Goal: Task Accomplishment & Management: Use online tool/utility

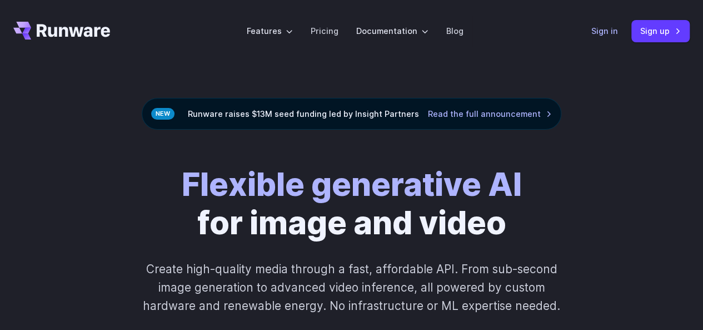
click at [592, 32] on header "Features Tasks Image generation Video generation Sonic Inference Engine™ Models…" at bounding box center [351, 31] width 703 height 62
click at [603, 33] on link "Sign in" at bounding box center [605, 30] width 27 height 13
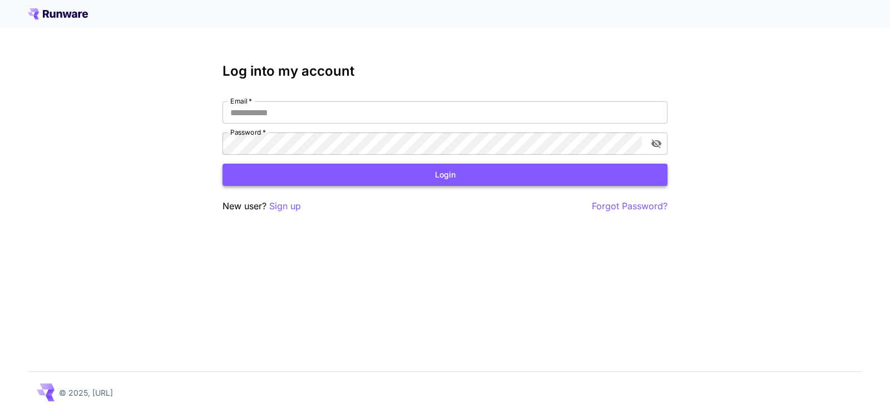
type input "**********"
click at [420, 167] on button "Login" at bounding box center [444, 174] width 445 height 23
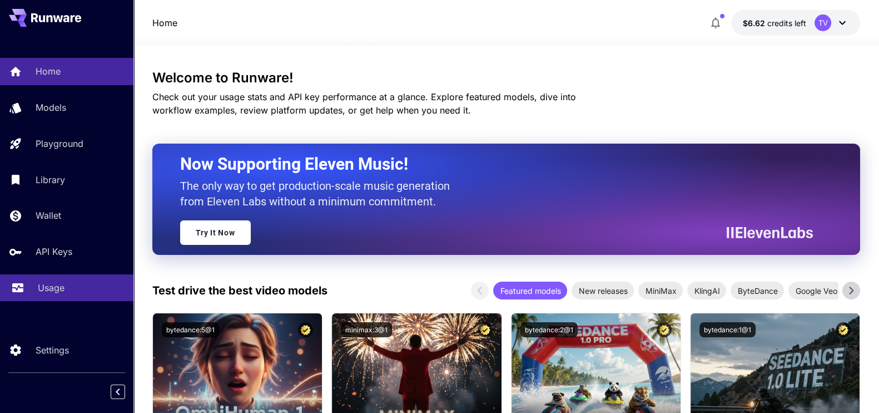
click at [36, 282] on link "Usage" at bounding box center [66, 287] width 133 height 27
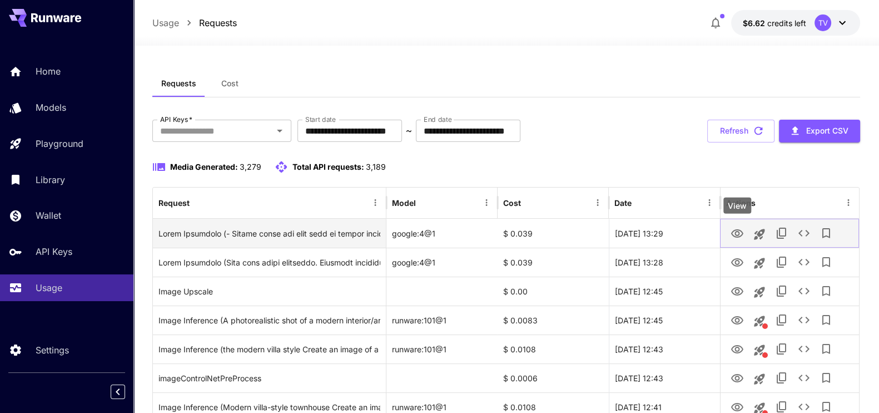
click at [742, 230] on icon "View" at bounding box center [737, 233] width 13 height 13
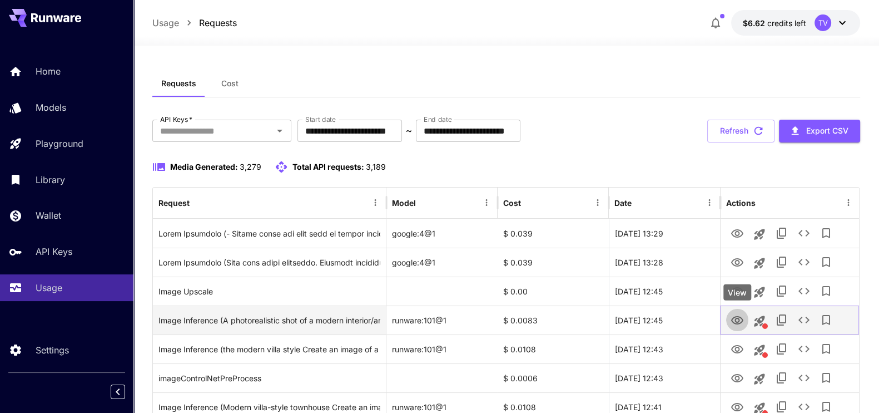
click at [736, 321] on icon "View" at bounding box center [737, 320] width 12 height 8
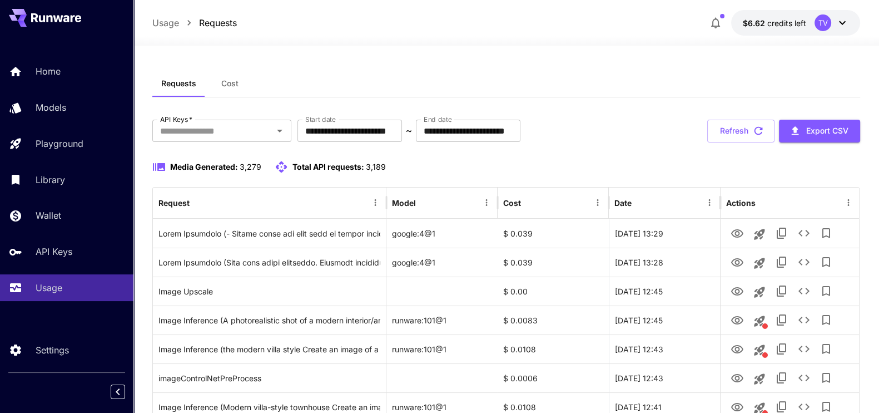
click at [842, 26] on icon at bounding box center [842, 22] width 13 height 13
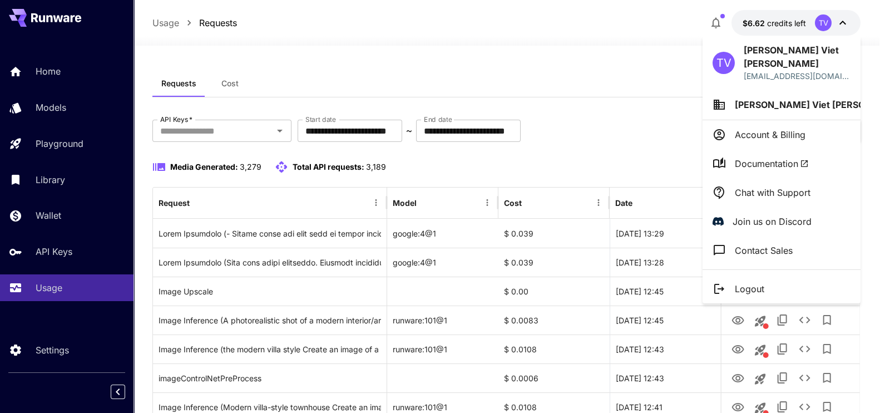
click at [641, 118] on div at bounding box center [445, 206] width 890 height 413
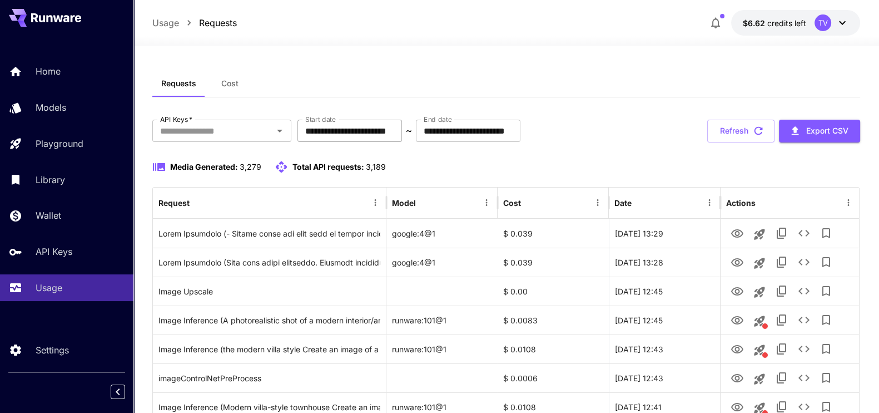
click at [361, 132] on input "**********" at bounding box center [349, 131] width 105 height 22
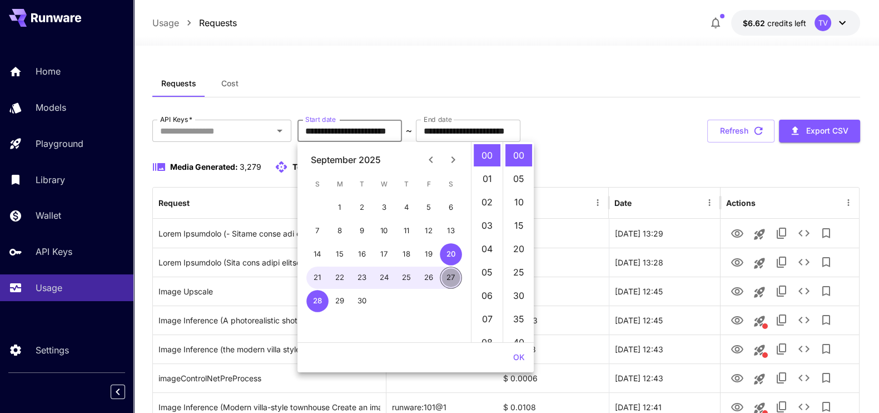
click at [449, 274] on button "27" at bounding box center [451, 277] width 22 height 22
type input "**********"
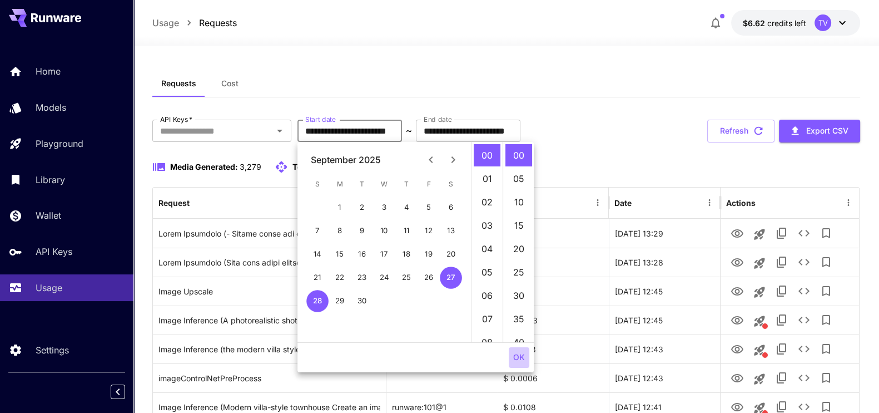
click at [518, 355] on button "OK" at bounding box center [519, 357] width 21 height 21
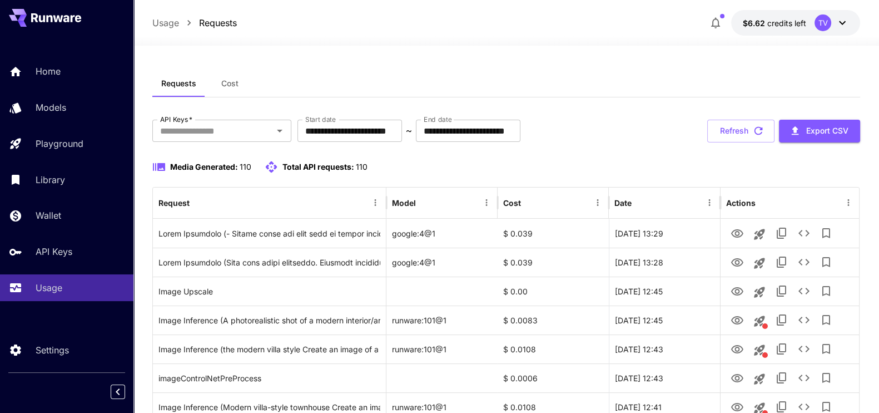
click at [843, 21] on icon at bounding box center [842, 22] width 13 height 13
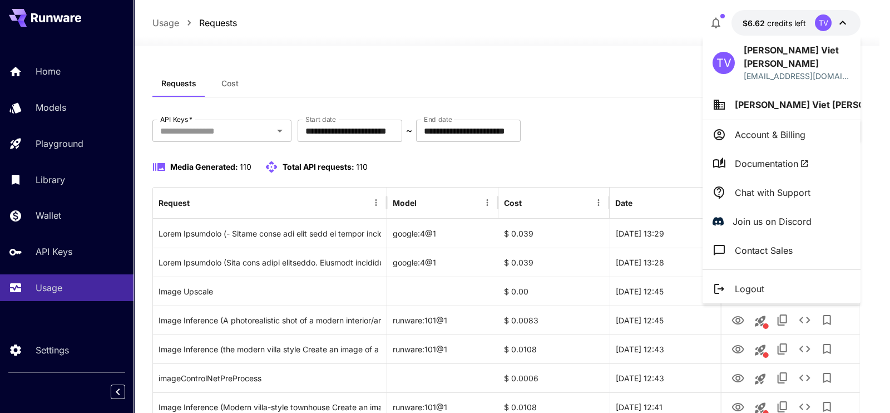
click at [604, 106] on div at bounding box center [445, 206] width 890 height 413
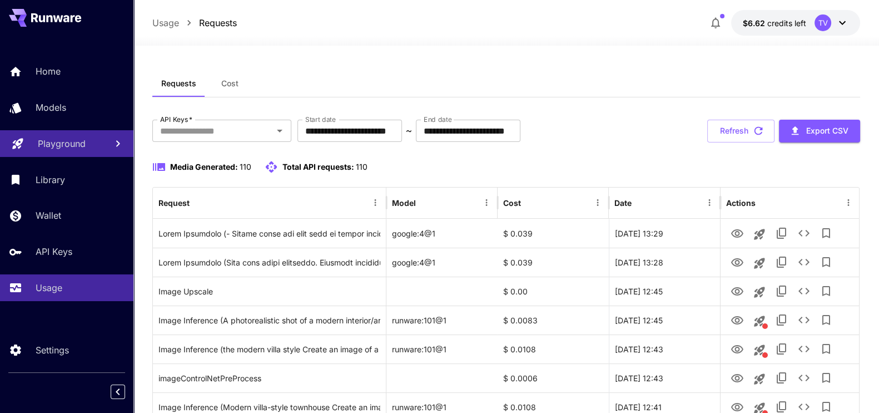
click at [29, 140] on link "Playground" at bounding box center [66, 143] width 133 height 27
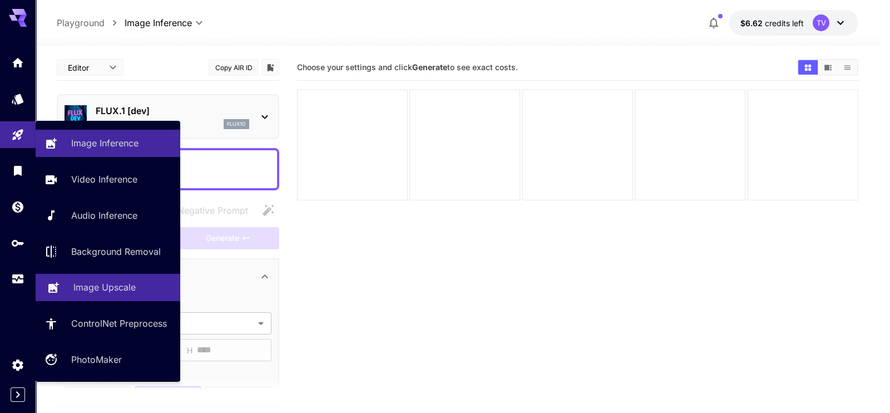
click at [112, 285] on p "Image Upscale" at bounding box center [104, 286] width 62 height 13
type input "**********"
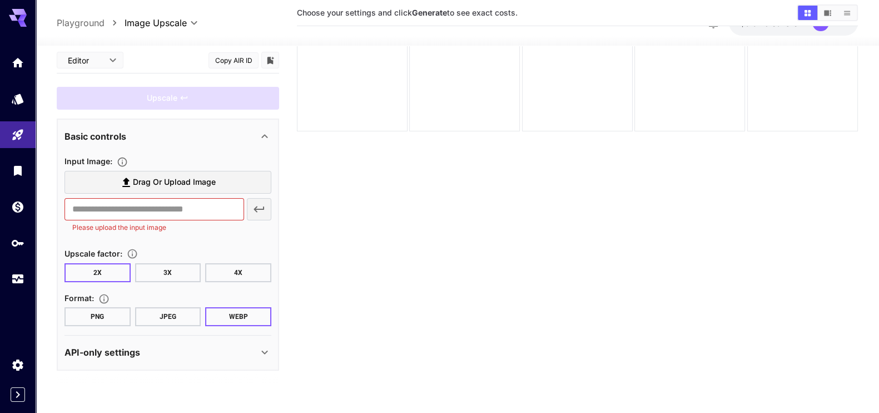
scroll to position [88, 0]
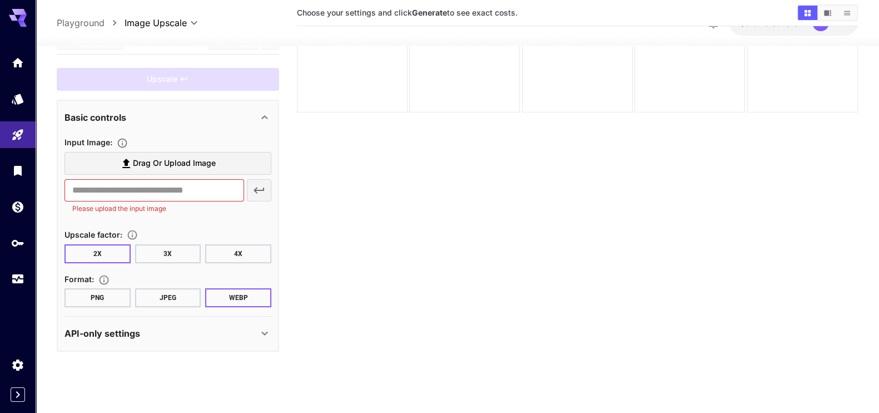
click at [264, 332] on icon at bounding box center [264, 334] width 6 height 4
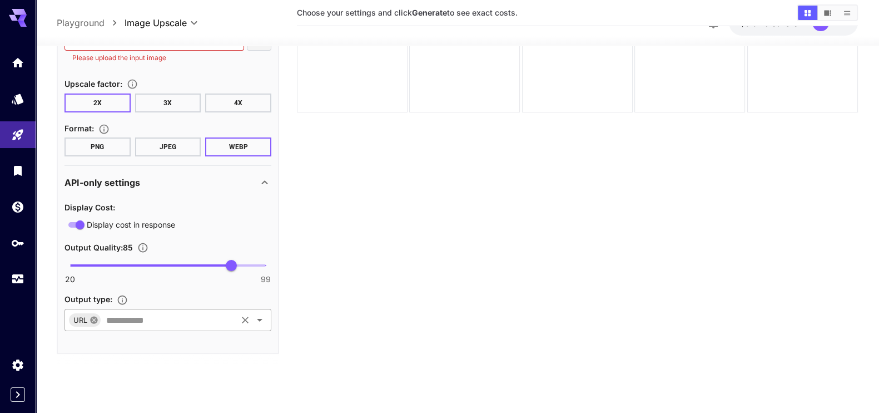
click at [95, 319] on icon at bounding box center [93, 319] width 7 height 7
click at [123, 318] on input "text" at bounding box center [159, 320] width 182 height 16
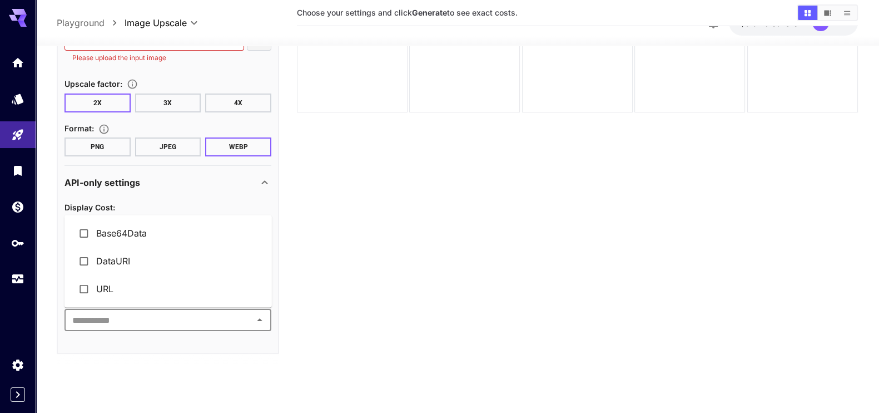
click at [135, 287] on li "URL" at bounding box center [167, 289] width 207 height 28
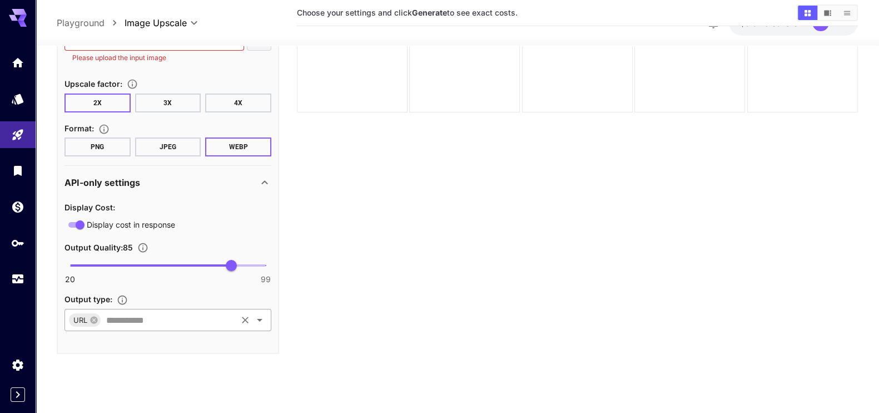
scroll to position [0, 0]
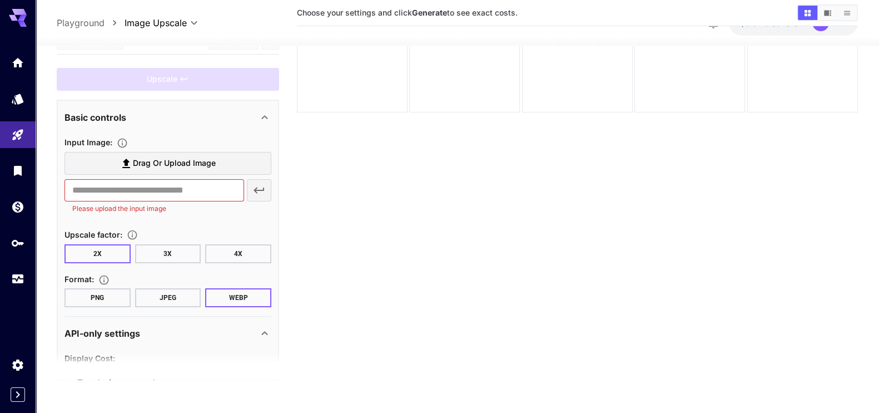
click at [97, 249] on button "2X" at bounding box center [97, 253] width 66 height 19
click at [174, 299] on button "JPEG" at bounding box center [168, 297] width 66 height 19
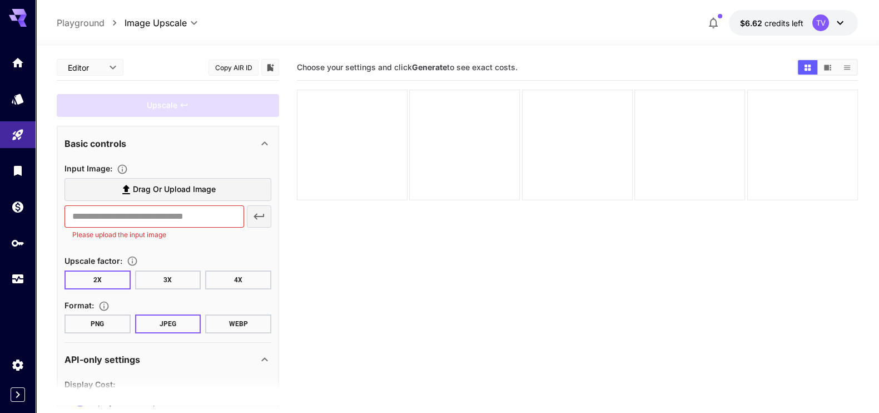
click at [116, 68] on body "**********" at bounding box center [439, 250] width 879 height 500
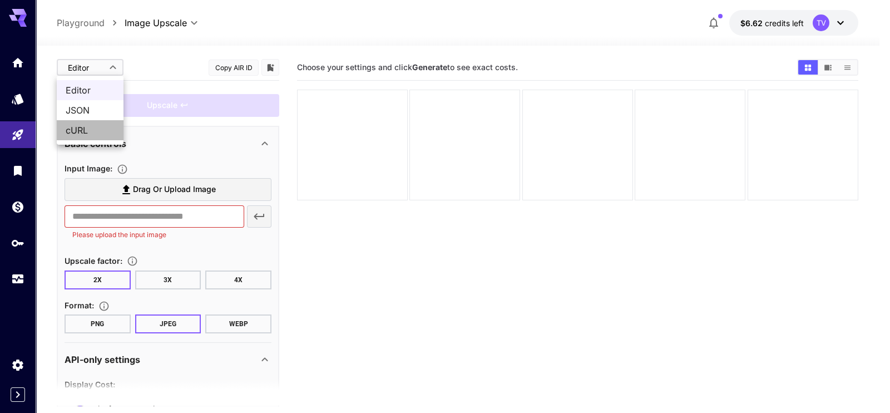
click at [95, 127] on span "cURL" at bounding box center [90, 129] width 49 height 13
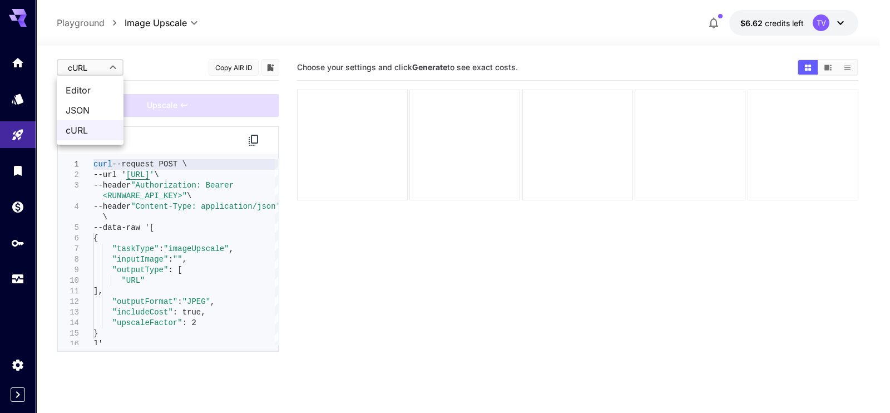
click at [111, 64] on body "**********" at bounding box center [445, 250] width 890 height 500
click at [86, 108] on span "JSON" at bounding box center [90, 109] width 49 height 13
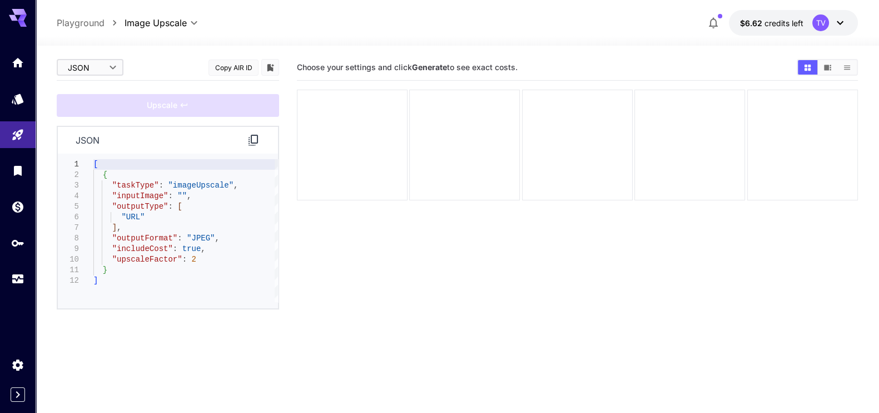
click at [113, 64] on body "**********" at bounding box center [439, 250] width 879 height 500
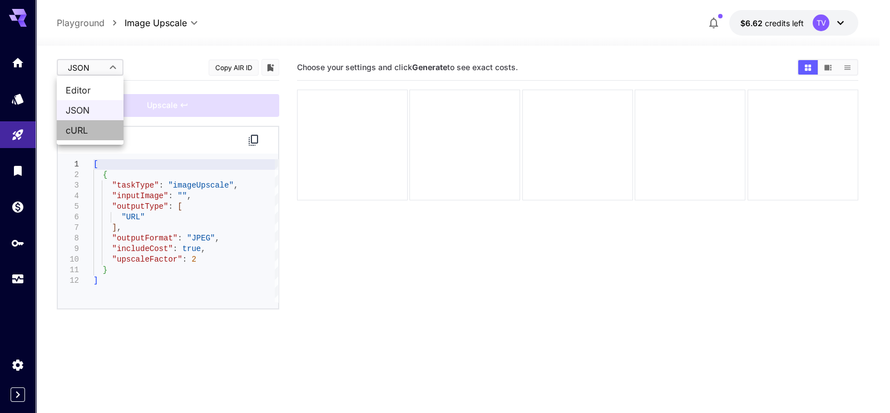
click at [94, 130] on span "cURL" at bounding box center [90, 129] width 49 height 13
type input "****"
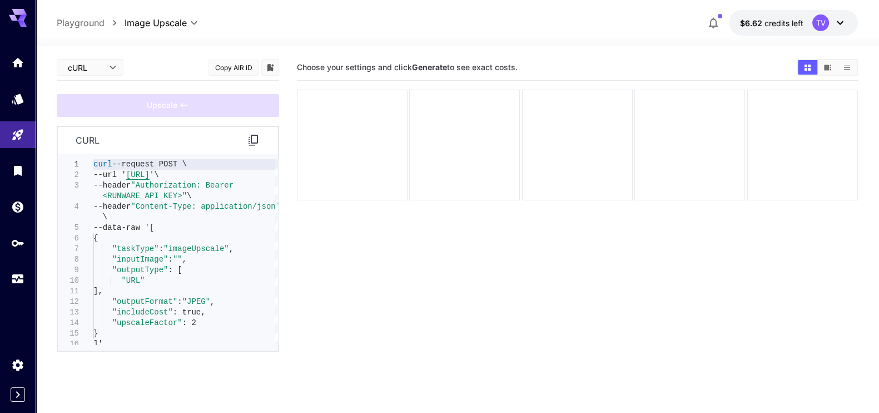
click at [386, 276] on section "Choose your settings and click Generate to see exact costs." at bounding box center [577, 260] width 561 height 413
click at [11, 276] on link at bounding box center [18, 278] width 36 height 27
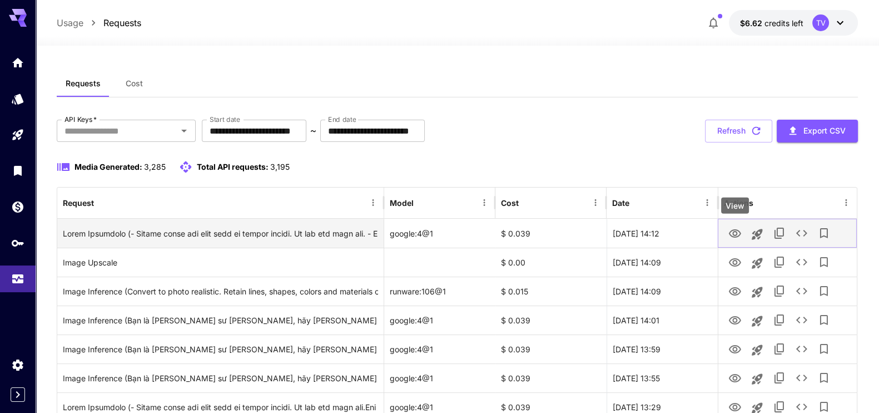
click at [735, 232] on icon "View" at bounding box center [734, 233] width 13 height 13
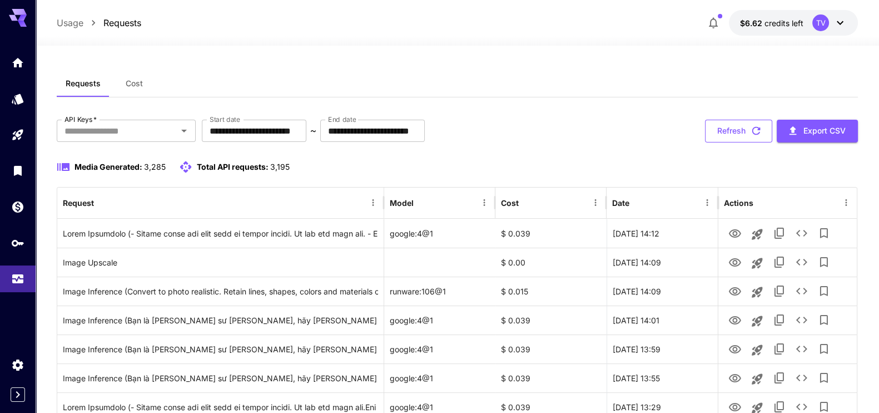
click at [727, 127] on button "Refresh" at bounding box center [738, 131] width 67 height 23
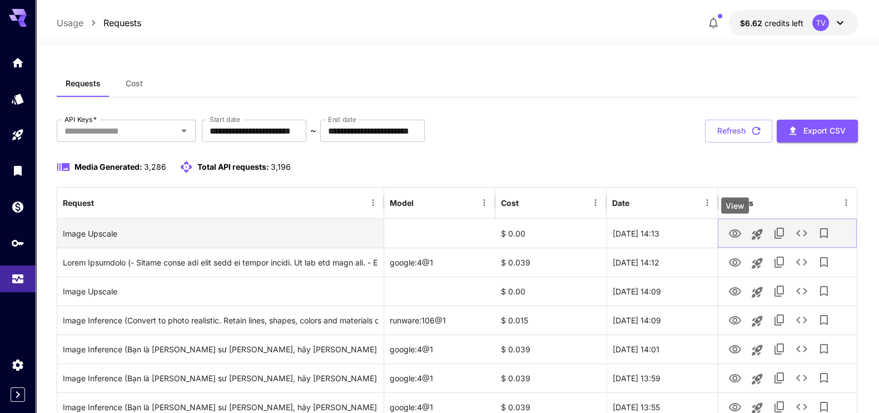
click at [736, 231] on icon "View" at bounding box center [735, 233] width 12 height 8
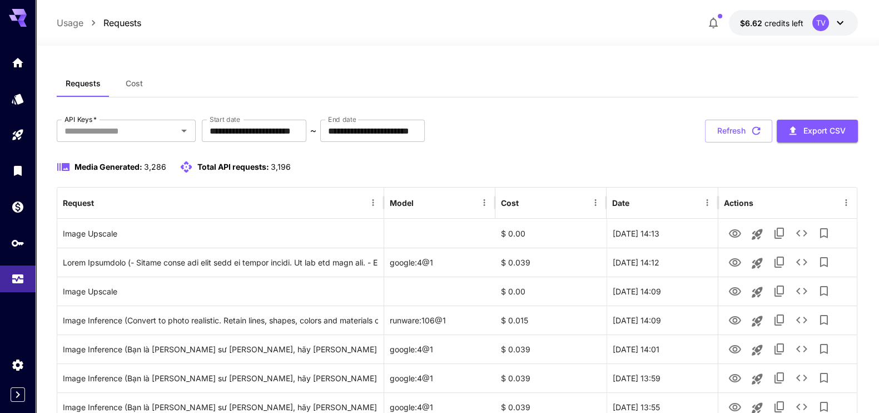
click at [840, 26] on icon at bounding box center [839, 22] width 13 height 13
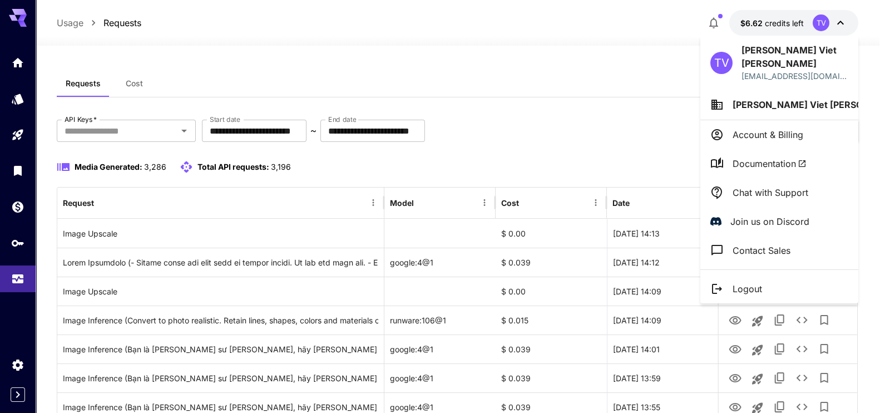
click at [760, 186] on p "Chat with Support" at bounding box center [770, 192] width 76 height 13
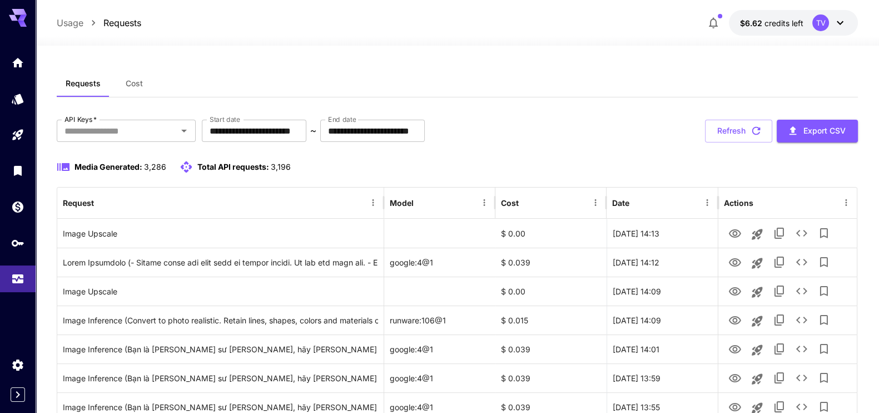
click at [583, 132] on div "**********" at bounding box center [457, 131] width 801 height 23
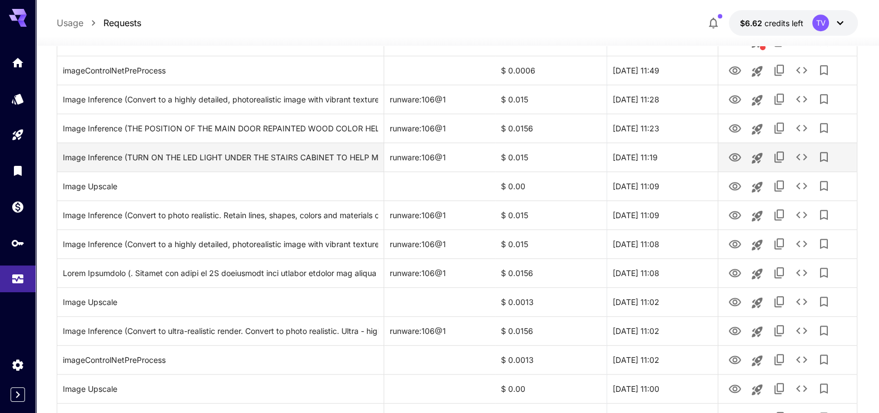
scroll to position [626, 0]
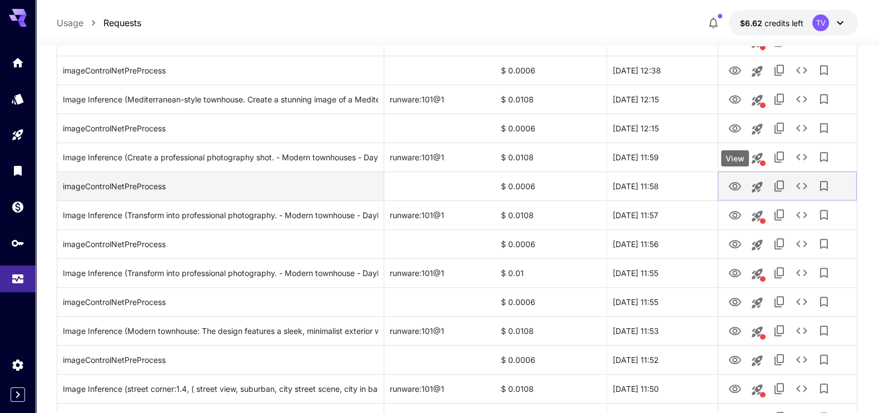
click at [736, 183] on icon "View" at bounding box center [735, 186] width 12 height 8
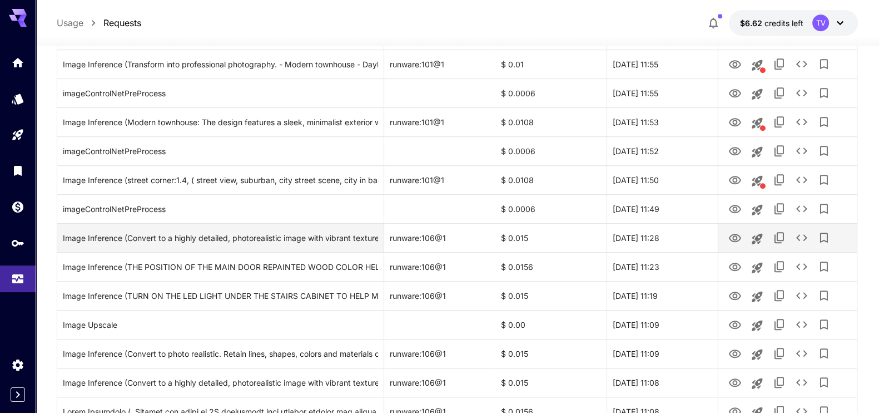
scroll to position [695, 0]
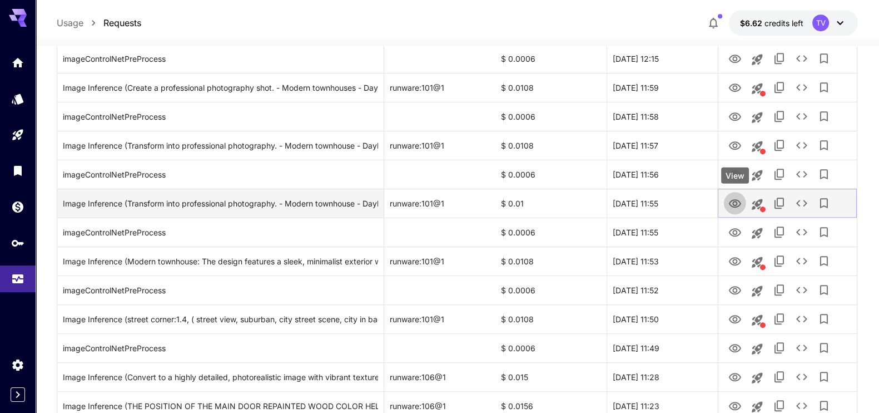
click at [731, 198] on icon "View" at bounding box center [734, 203] width 13 height 13
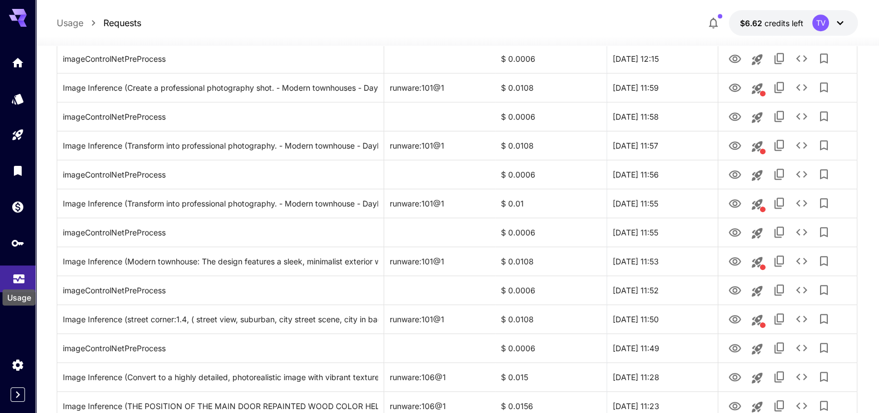
click at [17, 278] on icon "Usage" at bounding box center [18, 275] width 13 height 13
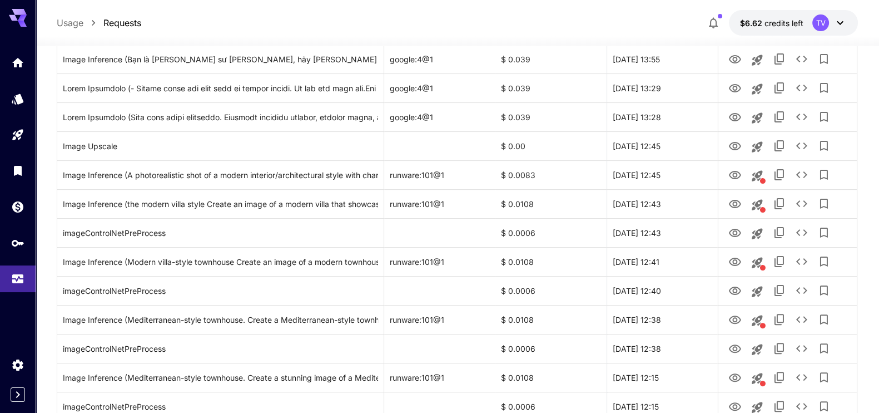
scroll to position [0, 0]
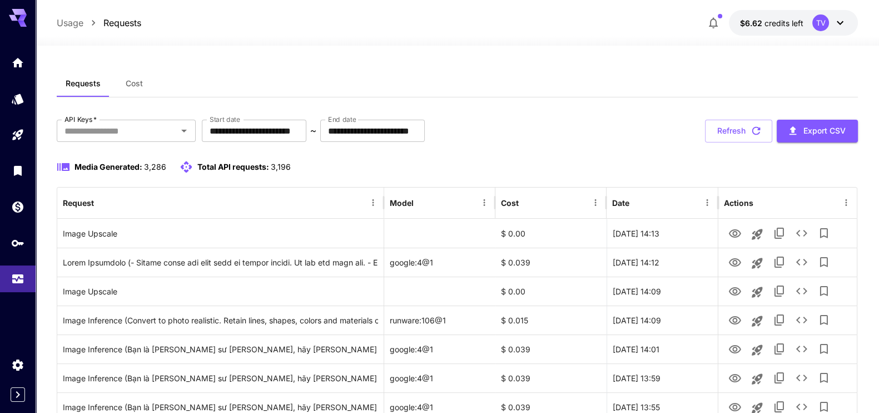
click at [836, 19] on icon at bounding box center [839, 22] width 13 height 13
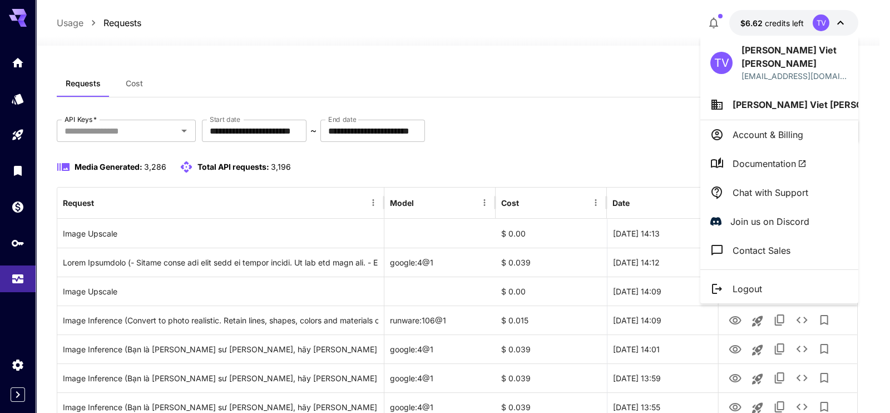
click at [777, 99] on span "Tran Viet Anh Tuan" at bounding box center [818, 104] width 172 height 11
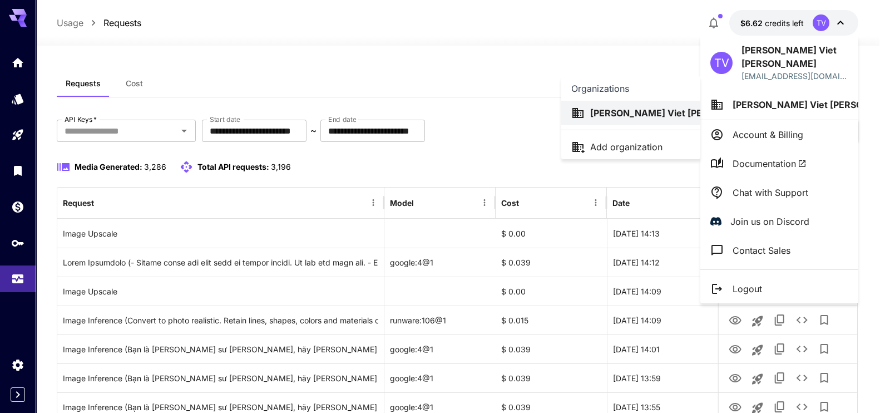
click at [628, 116] on p "Tran Viet Anh ..." at bounding box center [681, 112] width 183 height 13
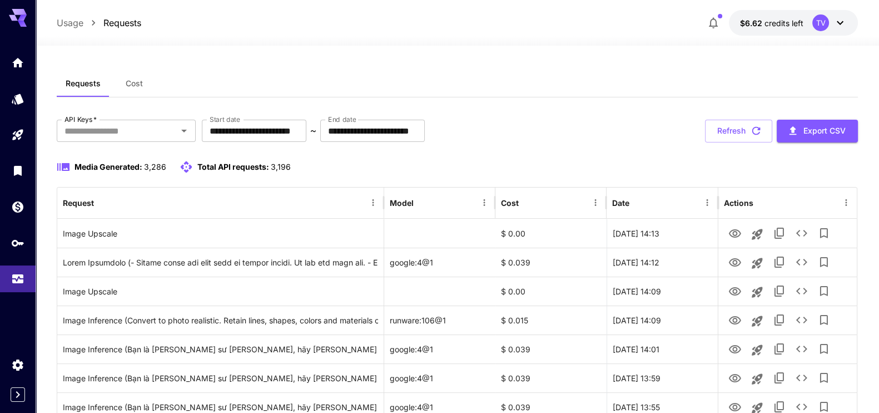
click at [840, 18] on icon at bounding box center [839, 22] width 13 height 13
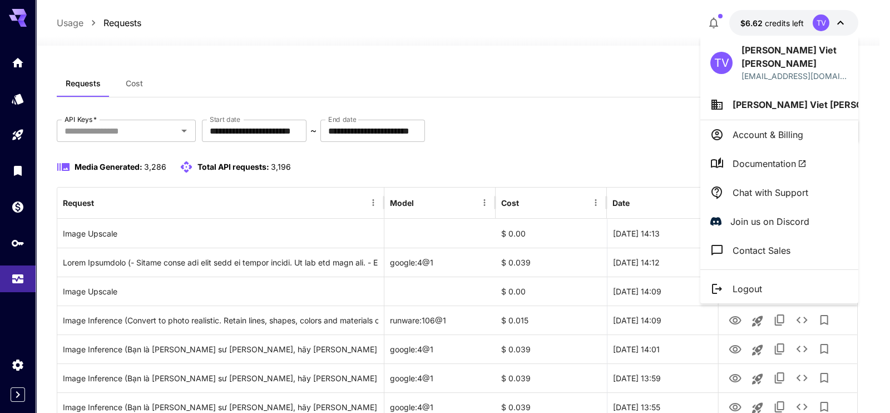
click at [776, 215] on p "Join us on Discord" at bounding box center [769, 221] width 79 height 13
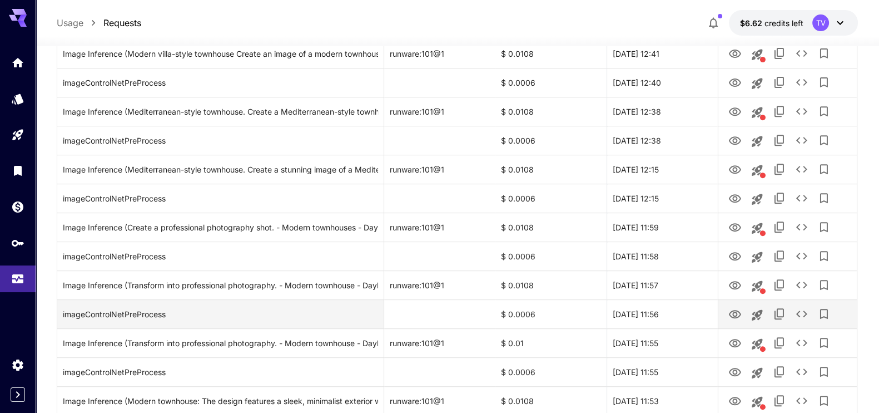
scroll to position [695, 0]
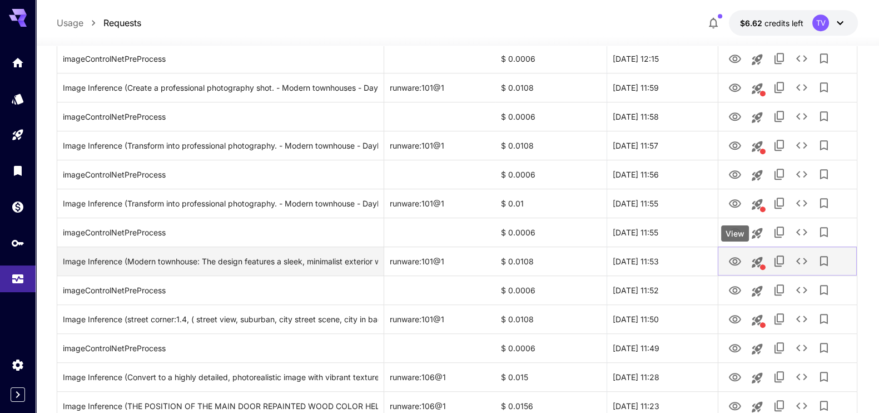
click at [737, 264] on icon "View" at bounding box center [735, 261] width 12 height 8
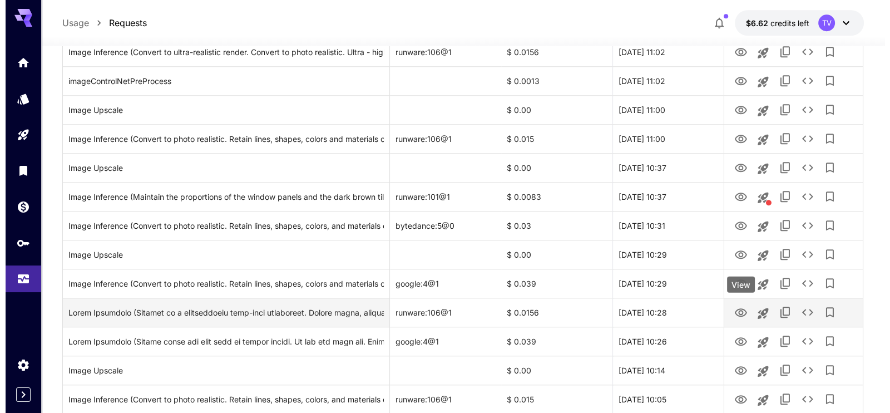
scroll to position [1314, 0]
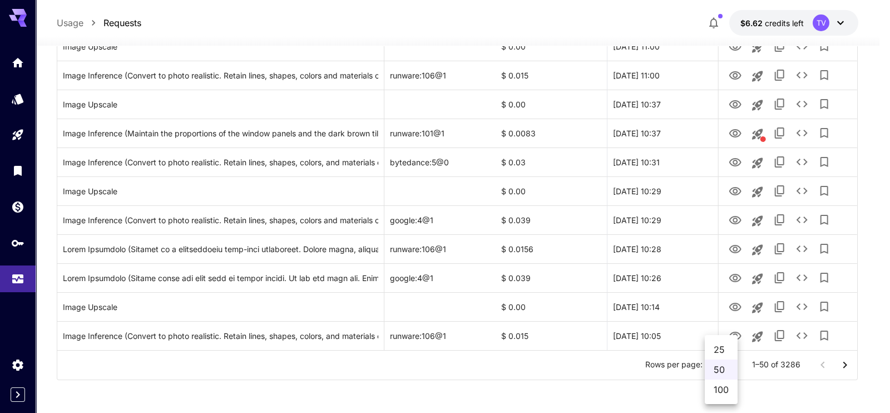
click at [499, 363] on div at bounding box center [445, 206] width 890 height 413
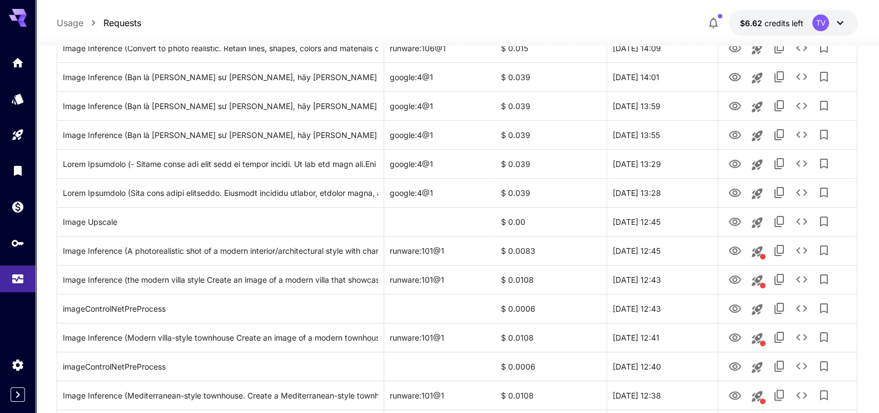
scroll to position [0, 0]
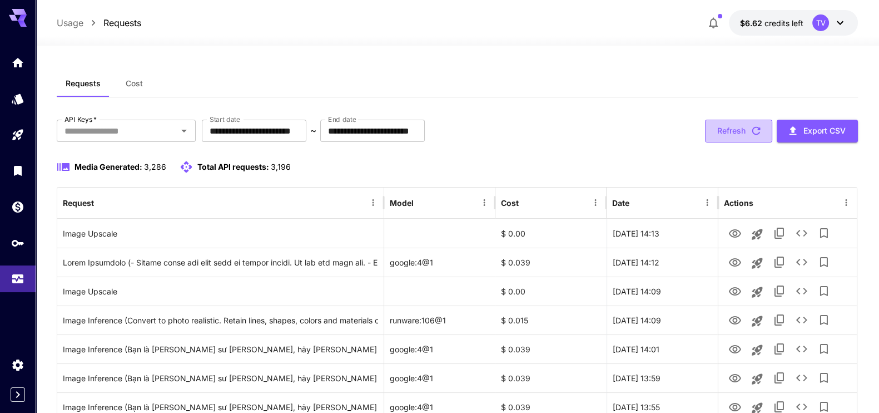
click at [737, 135] on button "Refresh" at bounding box center [738, 131] width 67 height 23
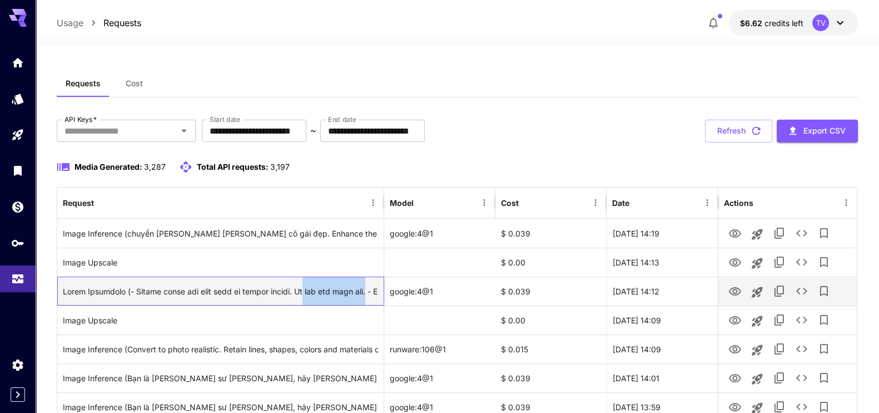
drag, startPoint x: 320, startPoint y: 289, endPoint x: 381, endPoint y: 290, distance: 60.6
click at [381, 290] on div at bounding box center [220, 290] width 327 height 29
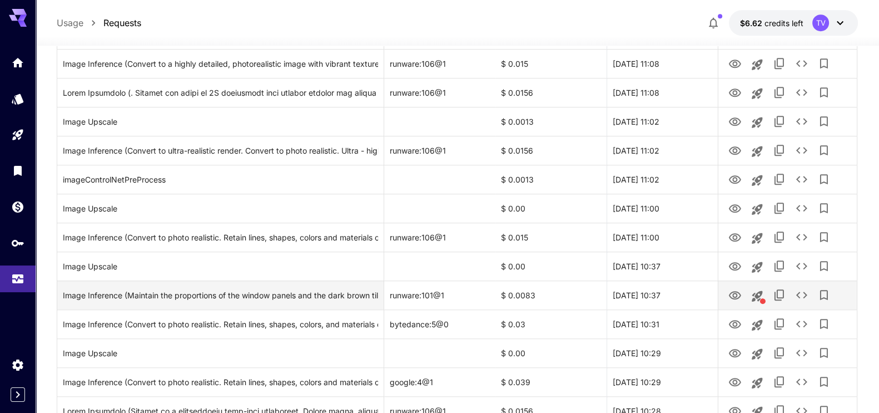
scroll to position [1314, 0]
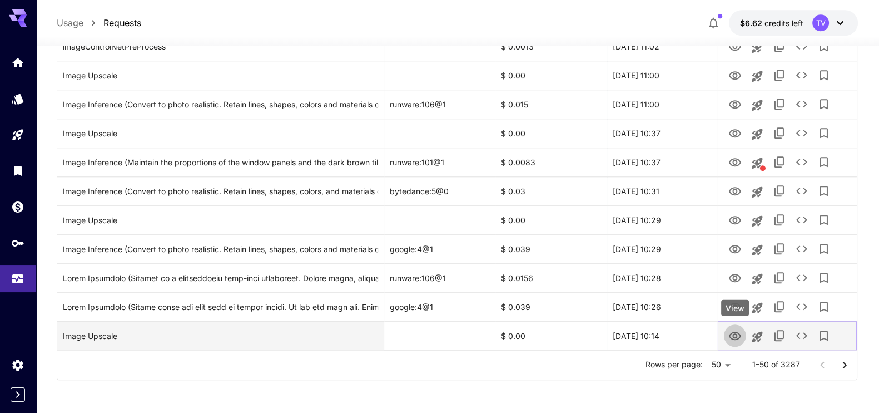
click at [733, 335] on icon "View" at bounding box center [734, 335] width 13 height 13
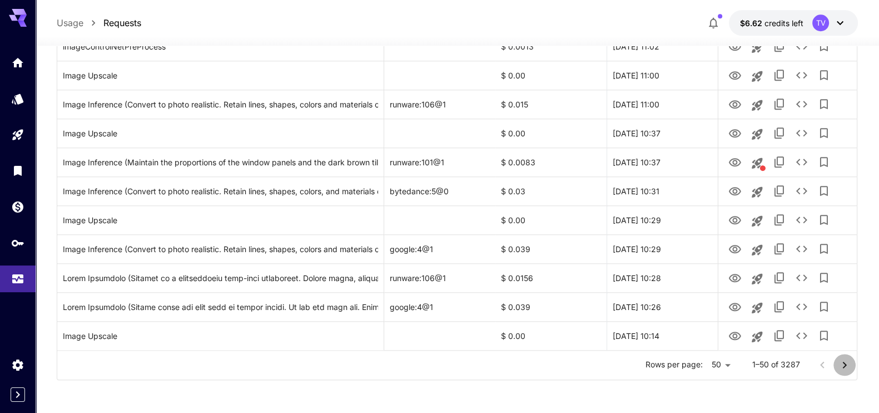
click at [844, 362] on icon "Go to next page" at bounding box center [844, 364] width 4 height 7
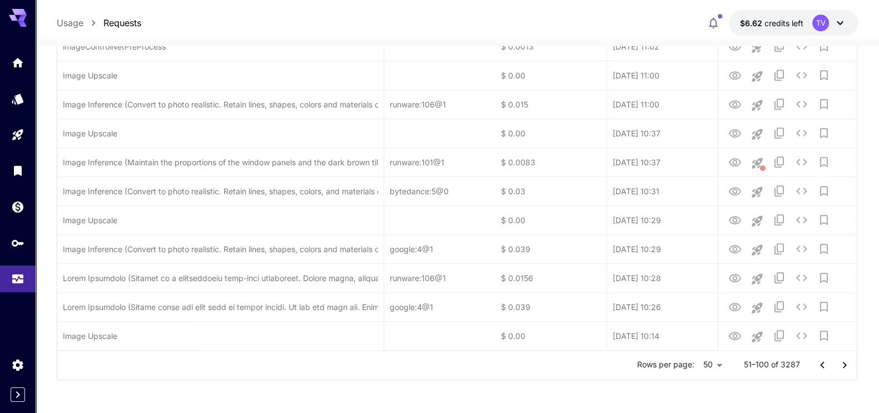
click at [844, 362] on icon "Go to next page" at bounding box center [844, 364] width 4 height 7
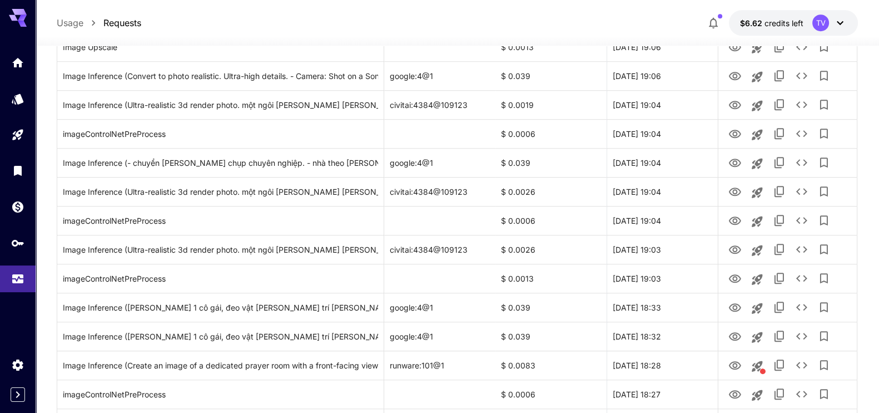
scroll to position [897, 0]
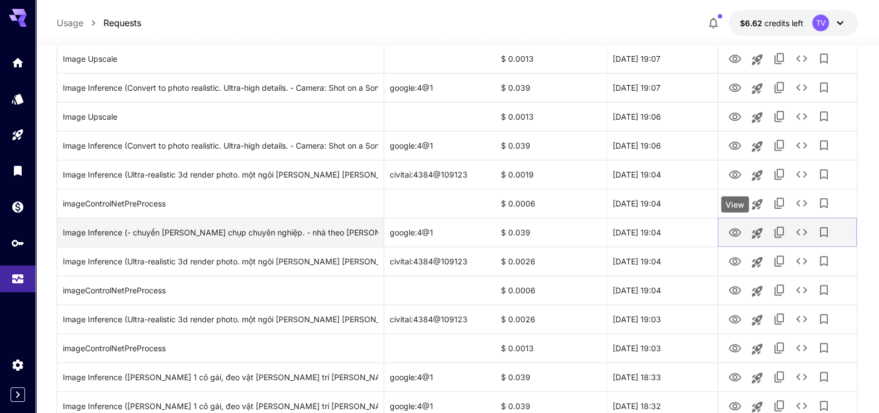
click at [732, 229] on icon "View" at bounding box center [734, 232] width 13 height 13
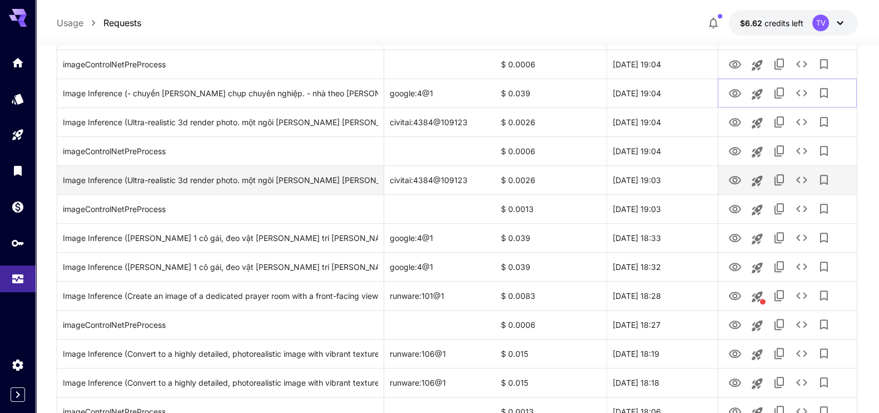
scroll to position [1314, 0]
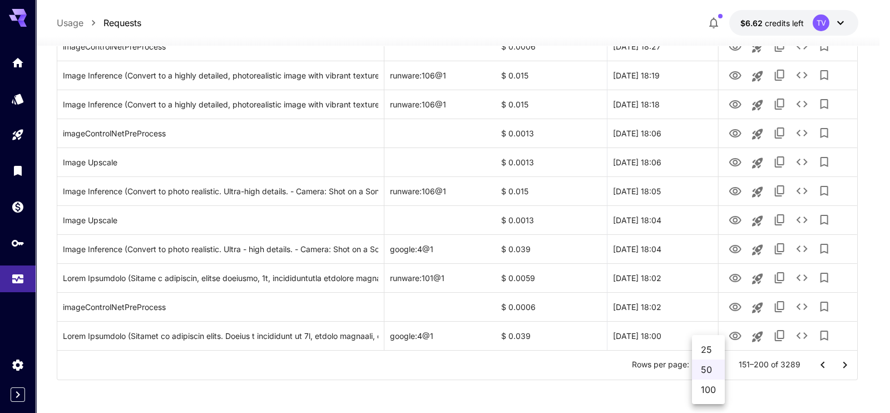
click at [707, 390] on li "100" at bounding box center [708, 389] width 33 height 20
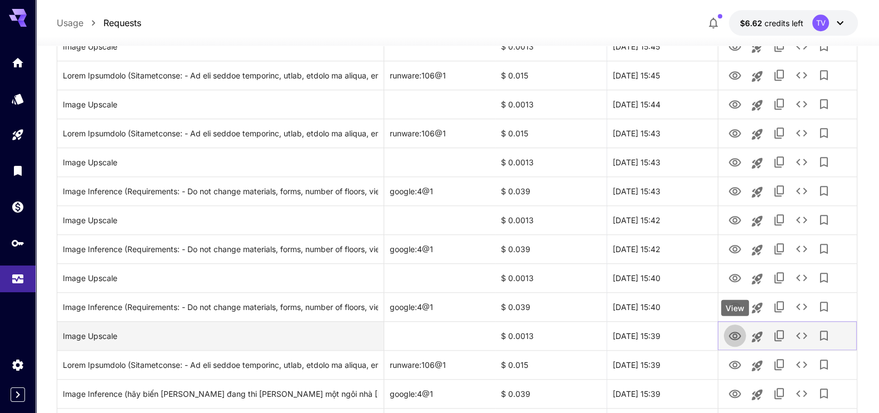
click at [733, 332] on icon "View" at bounding box center [734, 335] width 13 height 13
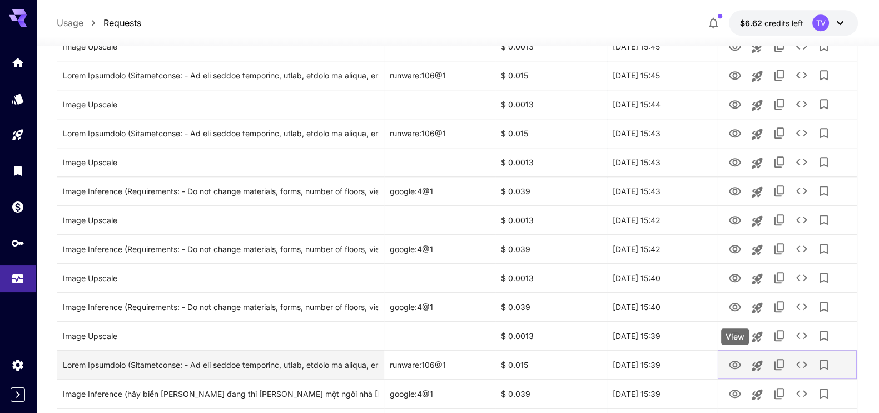
click at [735, 364] on icon "View" at bounding box center [734, 364] width 13 height 13
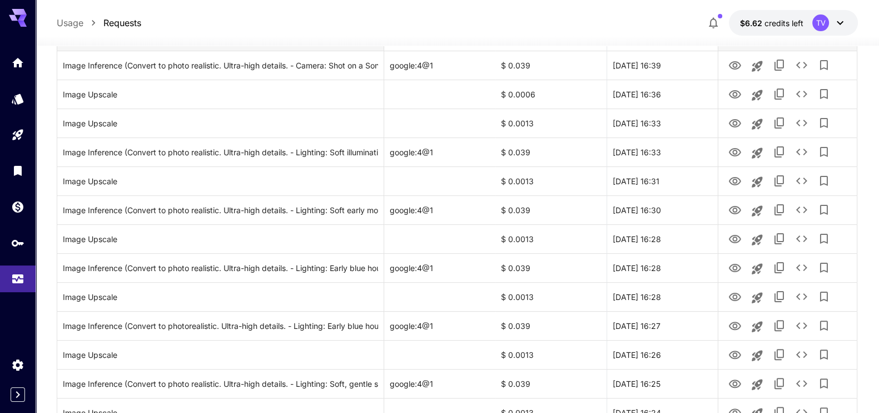
scroll to position [0, 0]
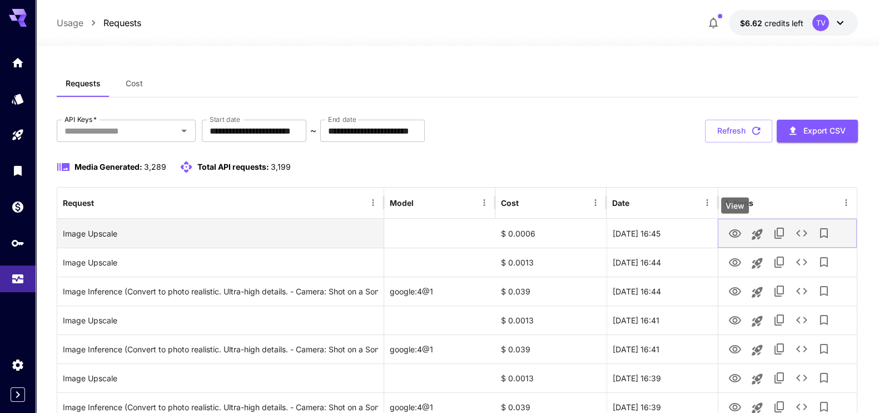
click at [733, 233] on icon "View" at bounding box center [735, 233] width 12 height 8
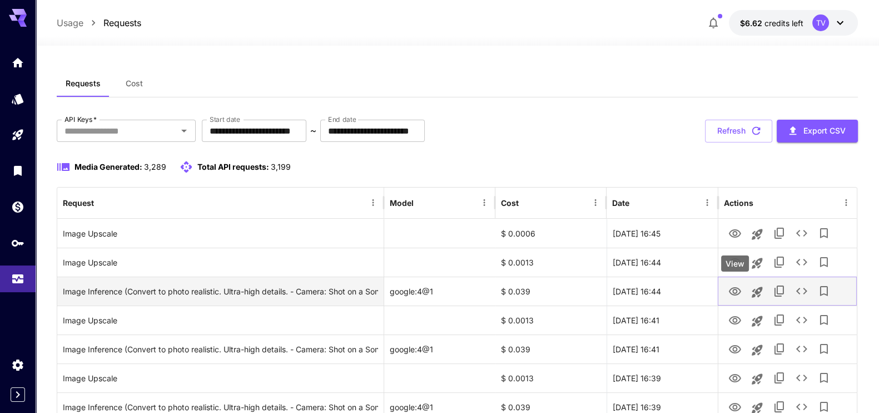
click at [739, 290] on icon "View" at bounding box center [734, 291] width 13 height 13
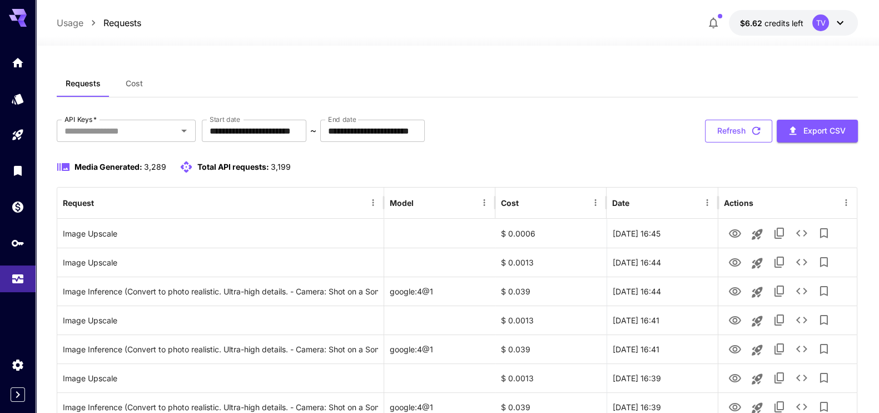
click at [742, 130] on button "Refresh" at bounding box center [738, 131] width 67 height 23
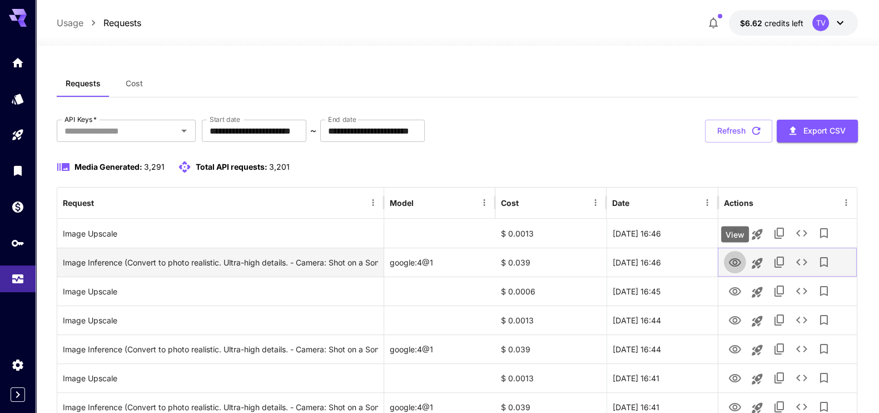
click at [735, 264] on icon "View" at bounding box center [734, 262] width 13 height 13
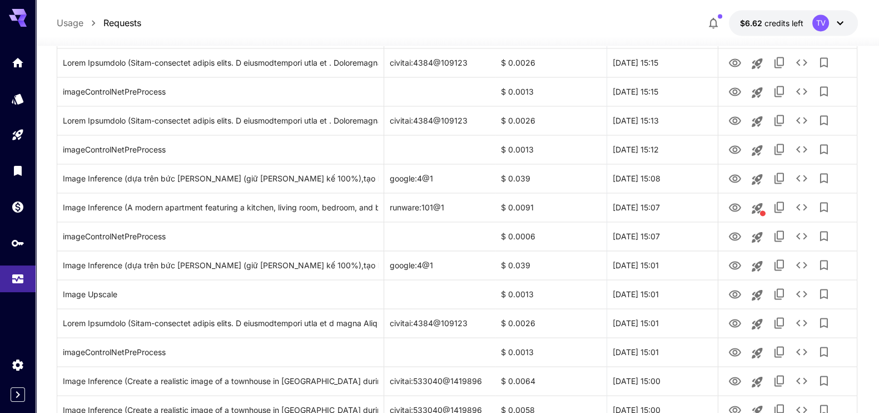
scroll to position [2760, 0]
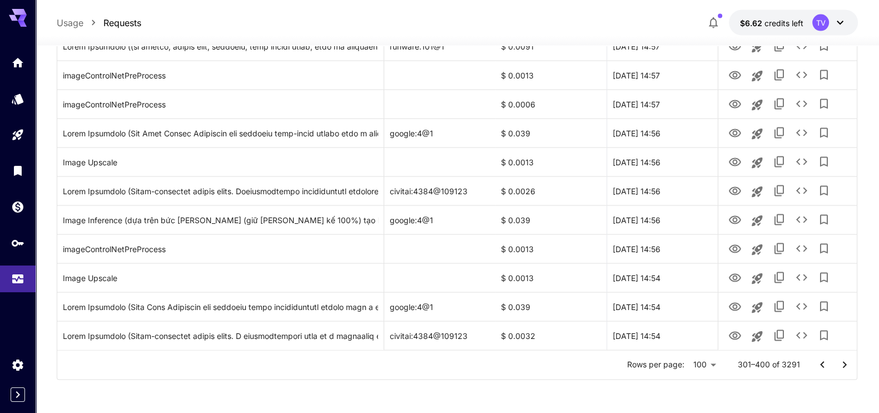
click at [617, 361] on div at bounding box center [439, 206] width 879 height 413
click at [822, 361] on div at bounding box center [439, 206] width 879 height 413
type input "**"
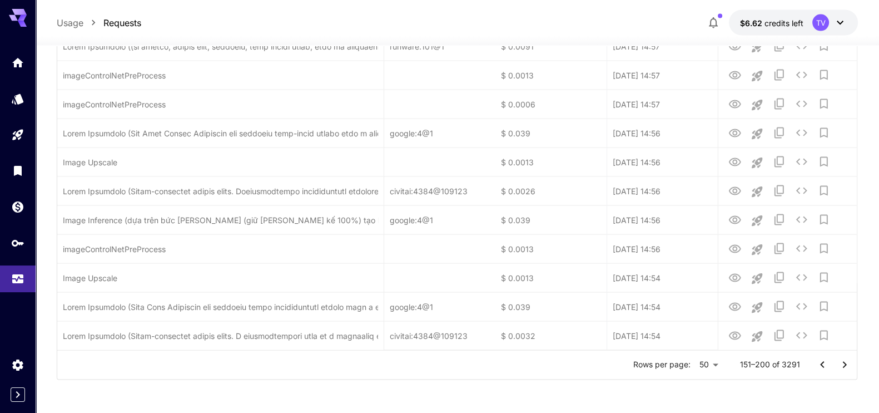
click at [823, 361] on icon "Go to previous page" at bounding box center [822, 364] width 4 height 7
click at [823, 361] on div at bounding box center [833, 365] width 44 height 22
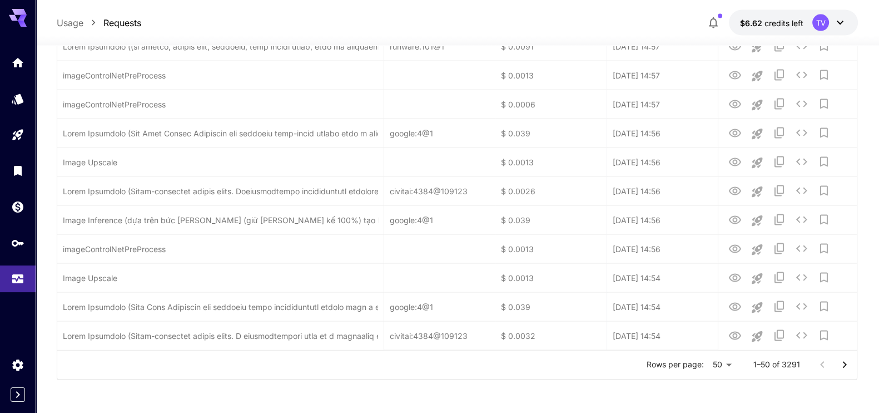
click at [823, 361] on div at bounding box center [833, 365] width 44 height 22
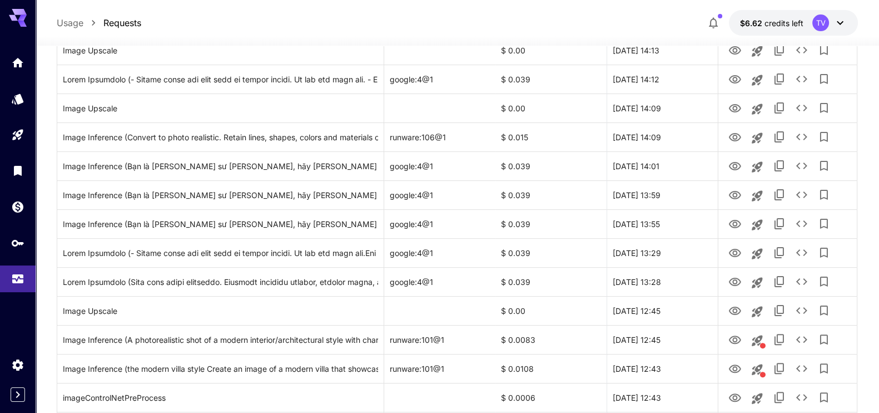
scroll to position [0, 0]
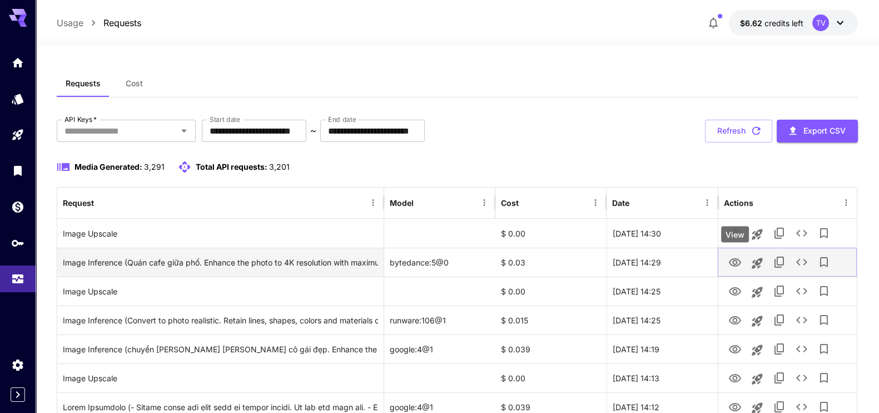
click at [735, 260] on icon "View" at bounding box center [735, 262] width 12 height 8
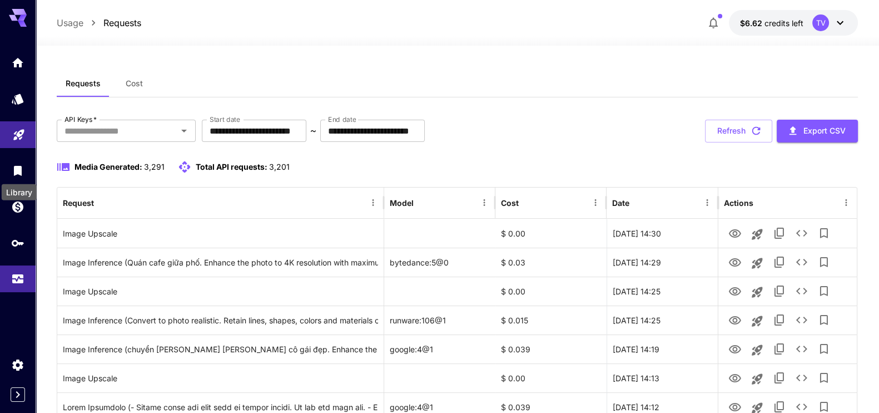
click at [16, 126] on icon "Playground" at bounding box center [18, 131] width 13 height 13
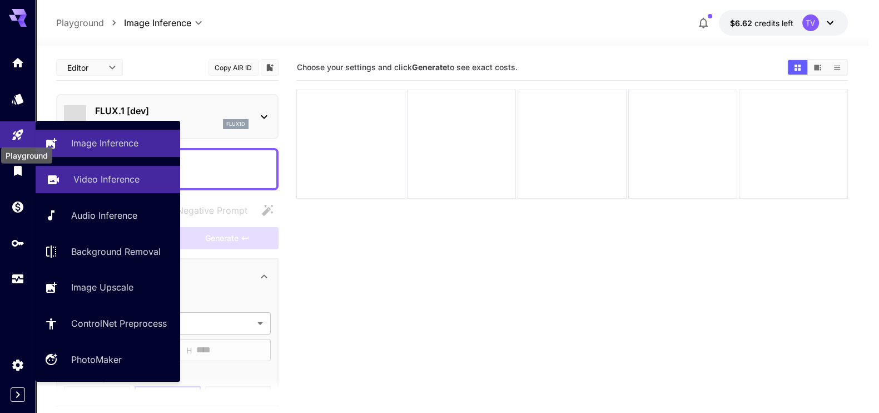
type input "**********"
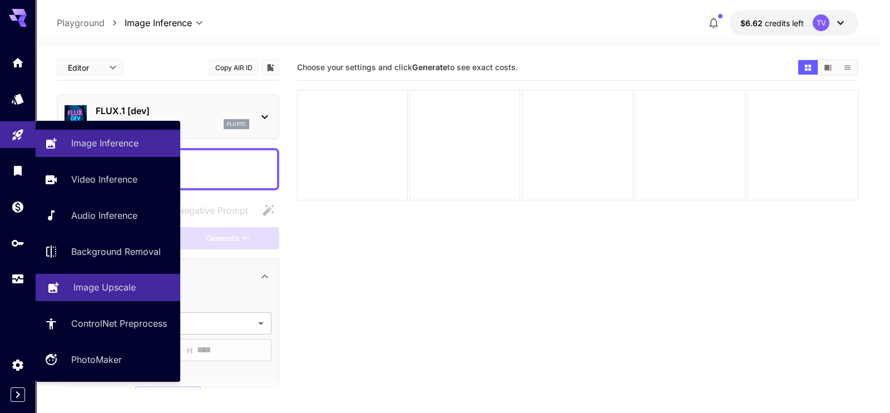
click at [101, 284] on p "Image Upscale" at bounding box center [104, 286] width 62 height 13
type input "**********"
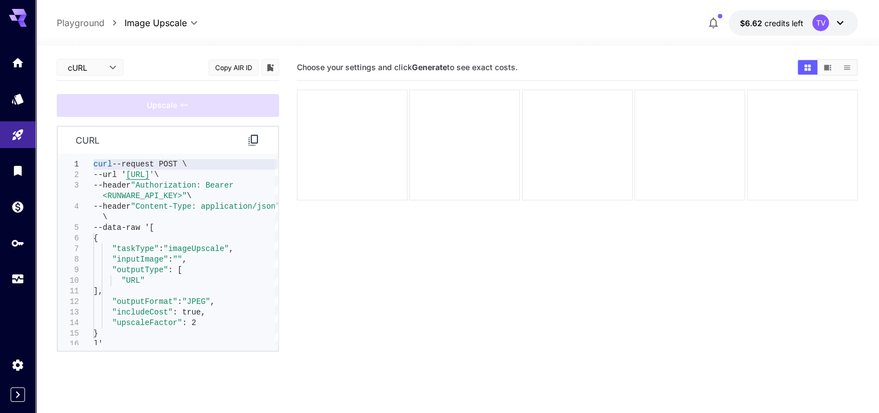
click at [103, 65] on body "**********" at bounding box center [439, 250] width 879 height 500
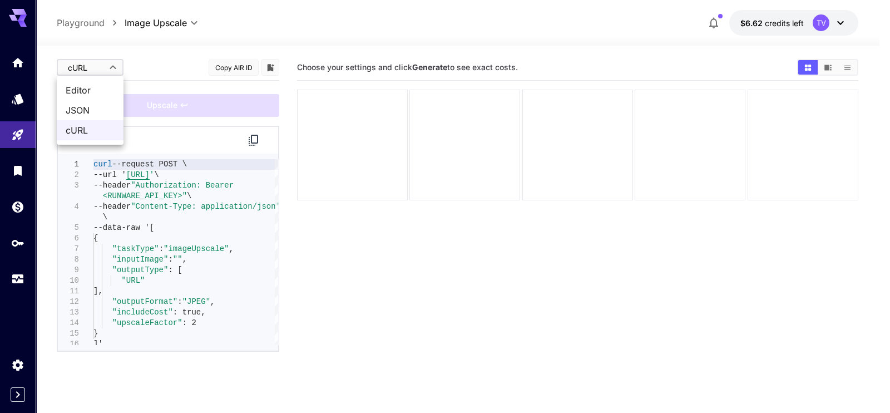
click at [77, 130] on span "cURL" at bounding box center [90, 129] width 49 height 13
click at [88, 71] on body "**********" at bounding box center [439, 250] width 879 height 500
click at [83, 90] on span "Editor" at bounding box center [90, 89] width 49 height 13
type input "****"
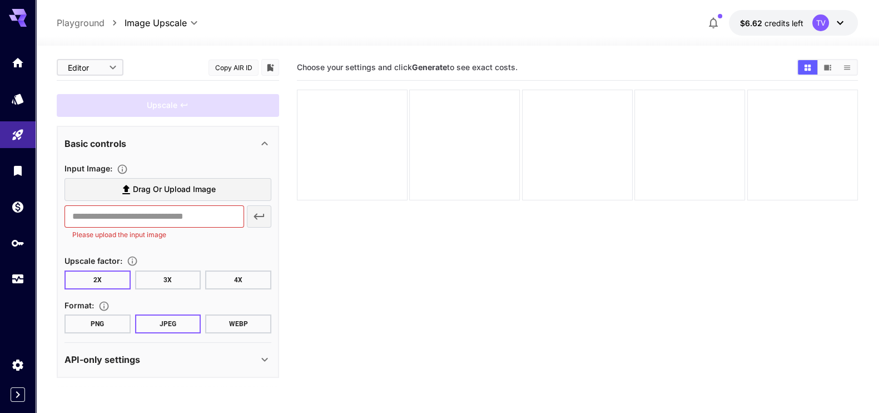
scroll to position [88, 0]
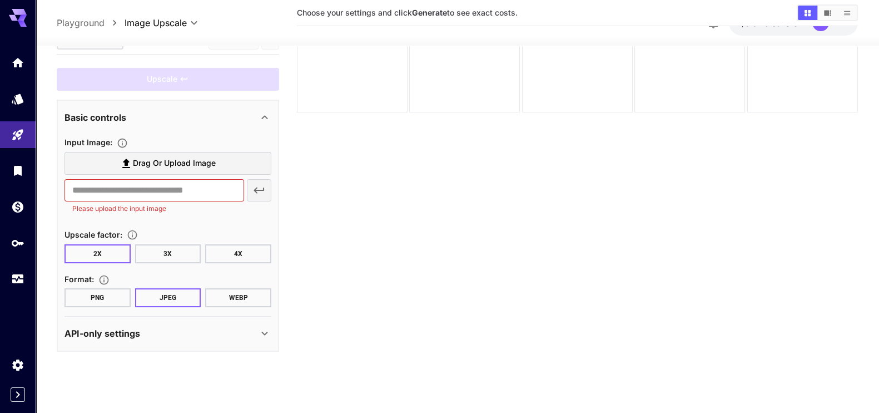
click at [177, 157] on span "Drag or upload image" at bounding box center [174, 164] width 83 height 14
click at [0, 0] on input "Drag or upload image" at bounding box center [0, 0] width 0 height 0
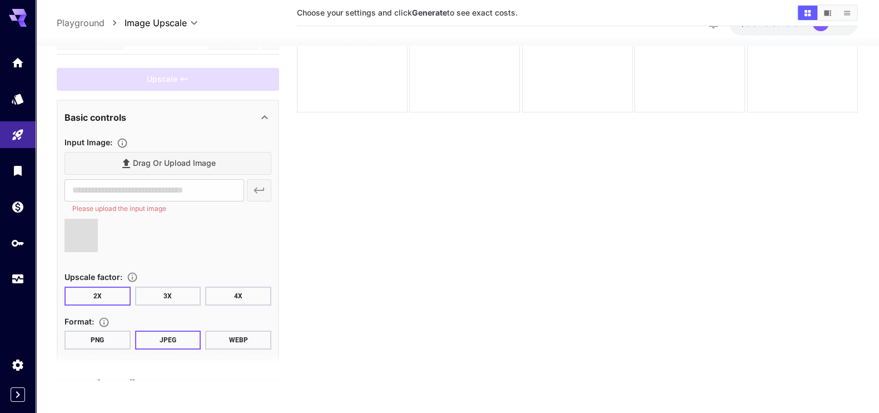
type input "**********"
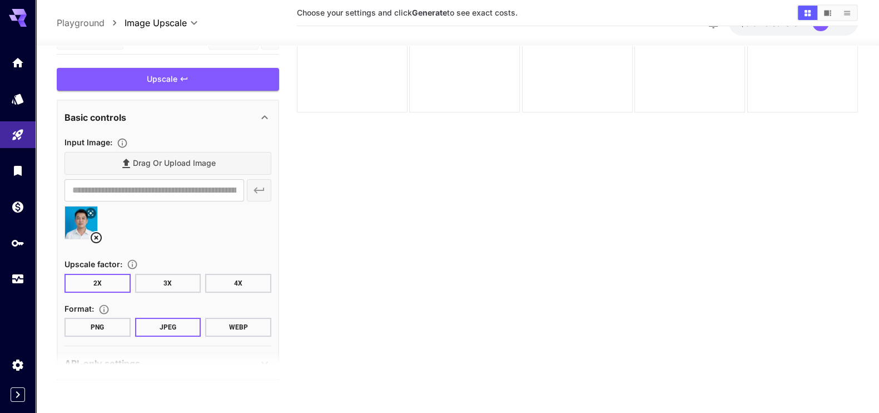
scroll to position [27, 0]
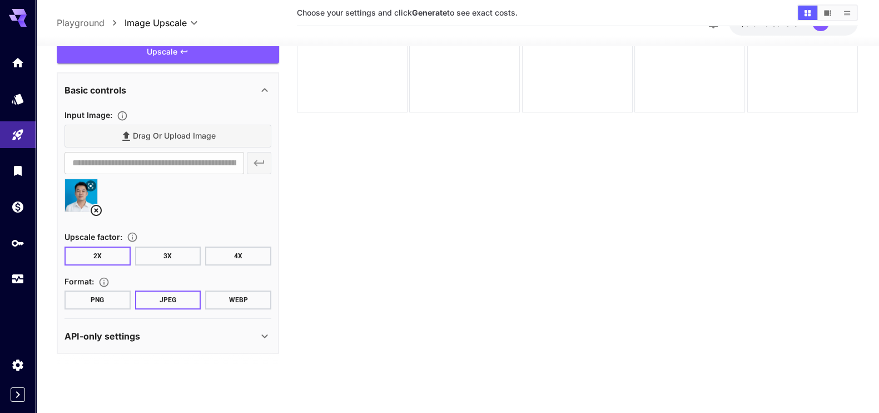
click at [260, 331] on icon at bounding box center [264, 335] width 13 height 13
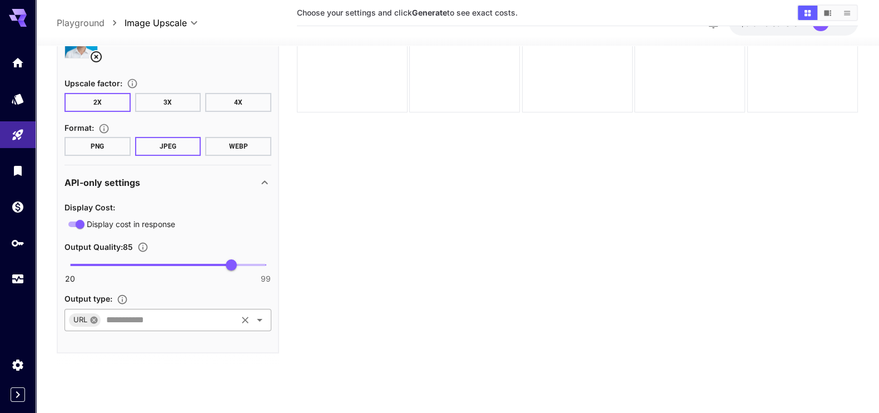
click at [94, 320] on icon at bounding box center [93, 319] width 7 height 7
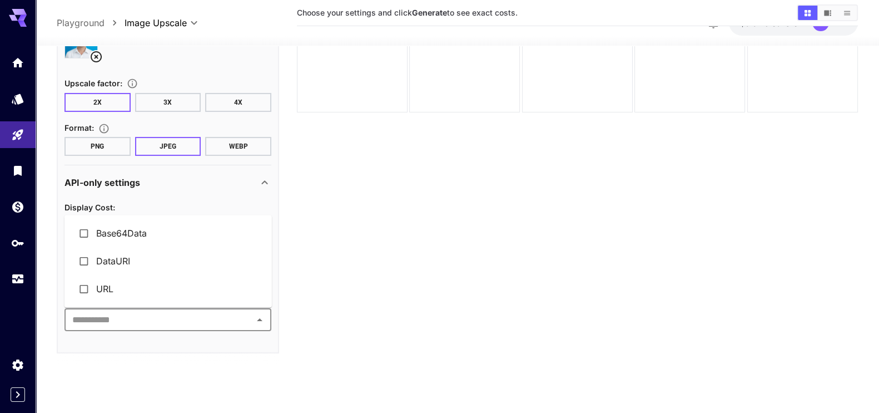
click at [167, 320] on input "text" at bounding box center [159, 320] width 182 height 16
click at [108, 261] on li "DataURI" at bounding box center [167, 261] width 207 height 28
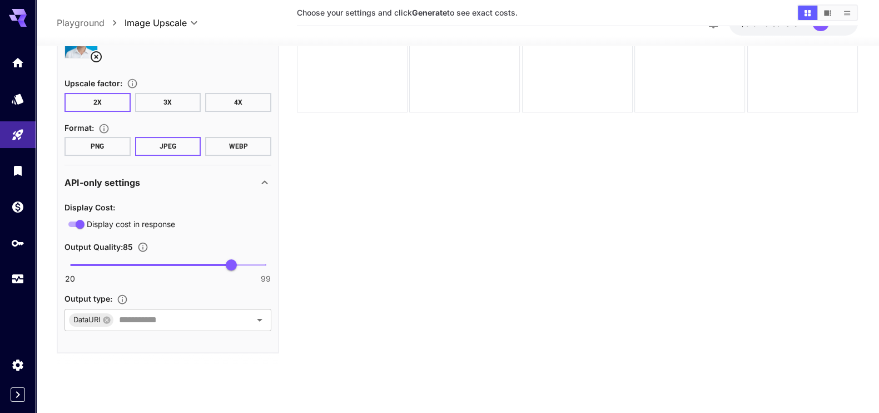
scroll to position [0, 0]
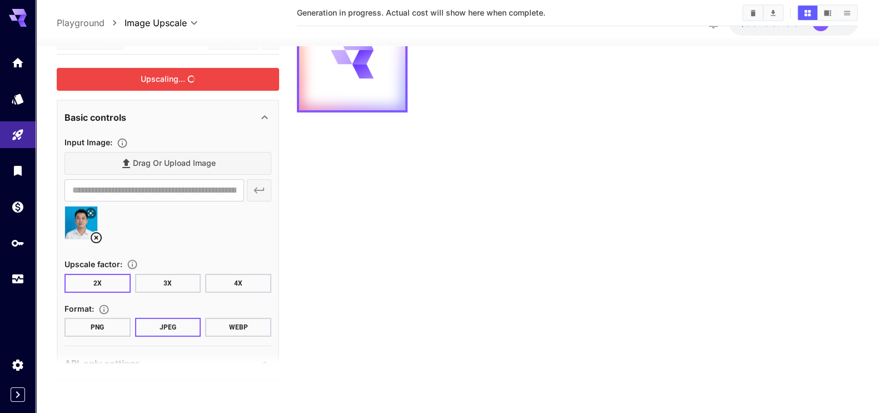
click at [178, 83] on div "Upscaling..." at bounding box center [168, 79] width 222 height 23
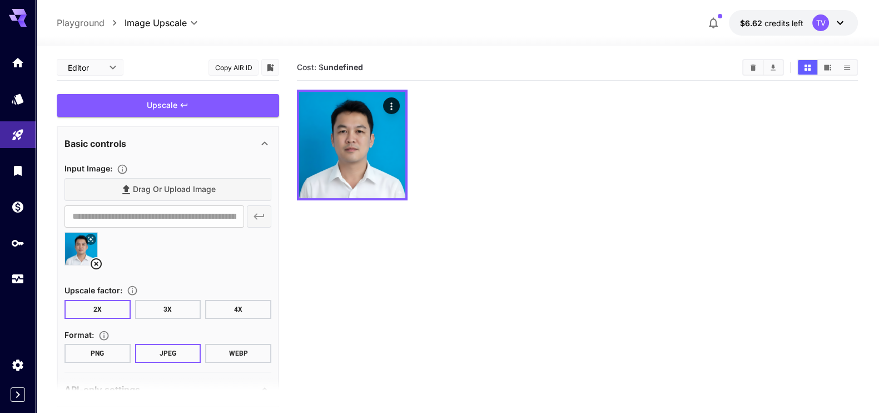
click at [90, 65] on body "**********" at bounding box center [439, 250] width 879 height 500
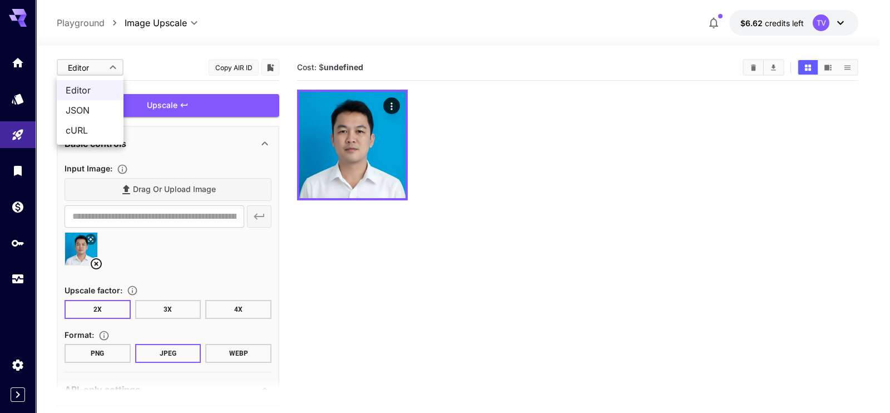
click at [78, 110] on span "JSON" at bounding box center [90, 109] width 49 height 13
type input "****"
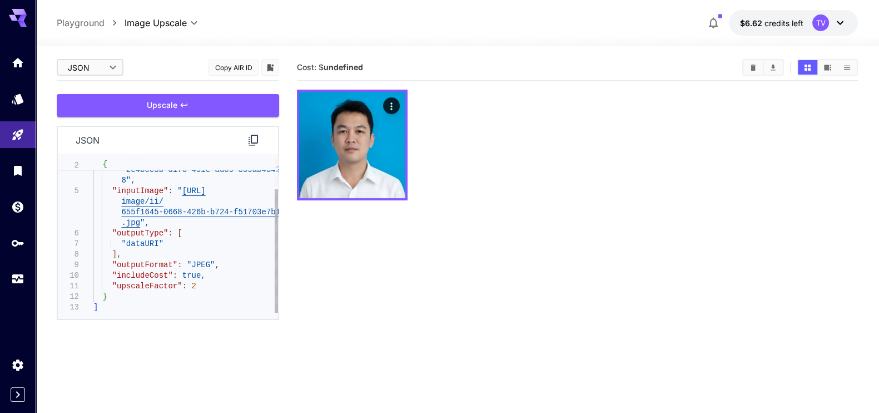
type textarea "**********"
drag, startPoint x: 118, startPoint y: 240, endPoint x: 167, endPoint y: 240, distance: 48.9
click at [167, 240] on div ""taskUUID" : "2e4bcc5b-d1f0-491e-ad09-359ab4d42d6 8" , "inputImage" : " https:/…" at bounding box center [185, 217] width 185 height 190
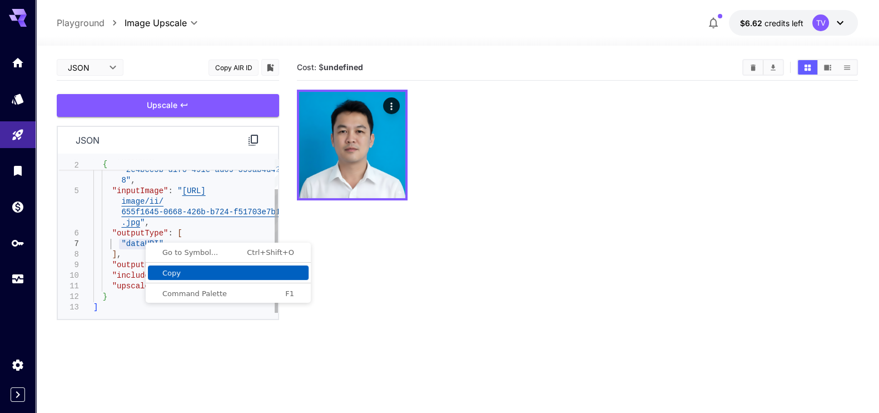
click at [192, 274] on span "Copy" at bounding box center [228, 272] width 161 height 7
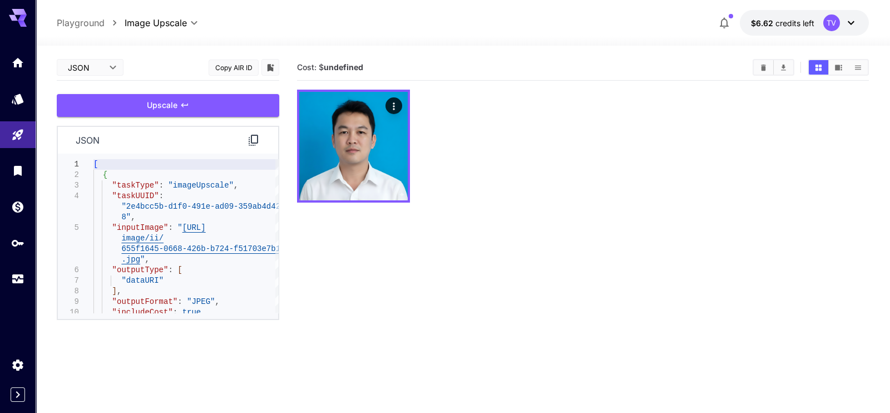
click at [102, 69] on body "**********" at bounding box center [445, 250] width 890 height 500
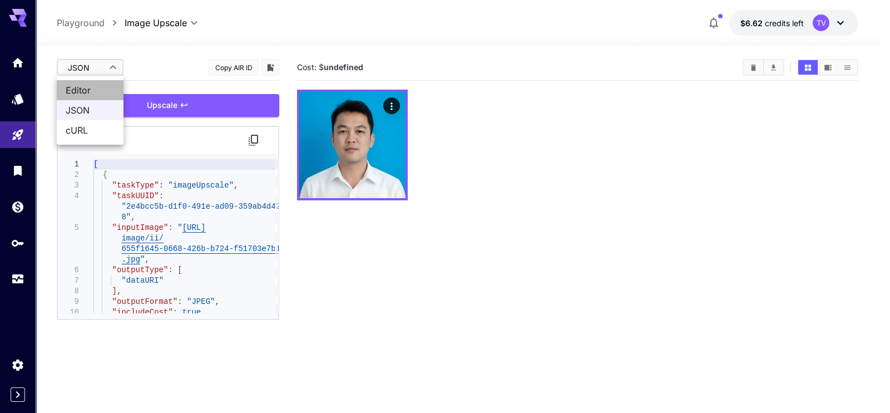
click at [76, 88] on span "Editor" at bounding box center [90, 89] width 49 height 13
type input "****"
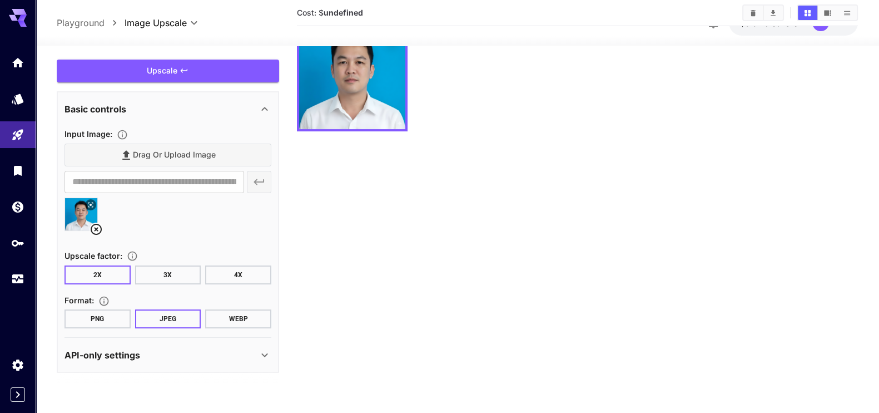
scroll to position [88, 0]
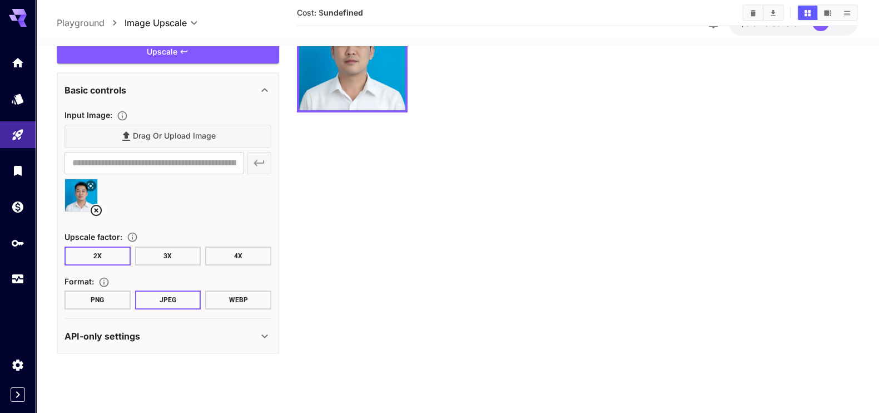
click at [261, 332] on icon at bounding box center [264, 335] width 13 height 13
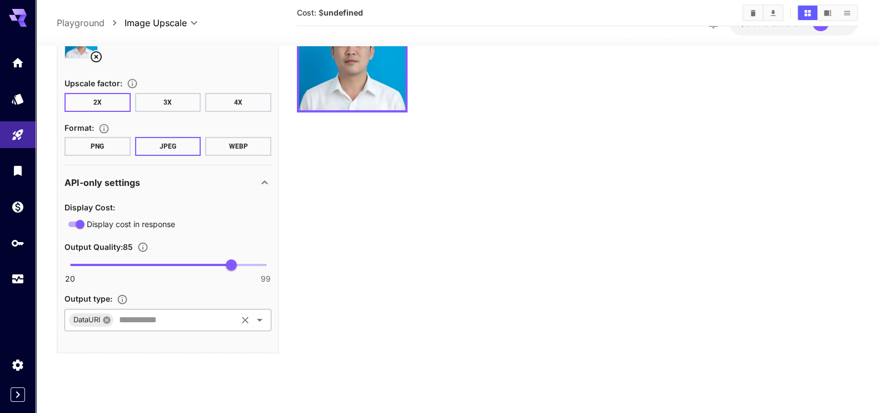
click at [105, 318] on icon at bounding box center [106, 319] width 7 height 7
click at [158, 318] on input "text" at bounding box center [159, 320] width 182 height 16
click at [212, 317] on input "text" at bounding box center [175, 320] width 121 height 16
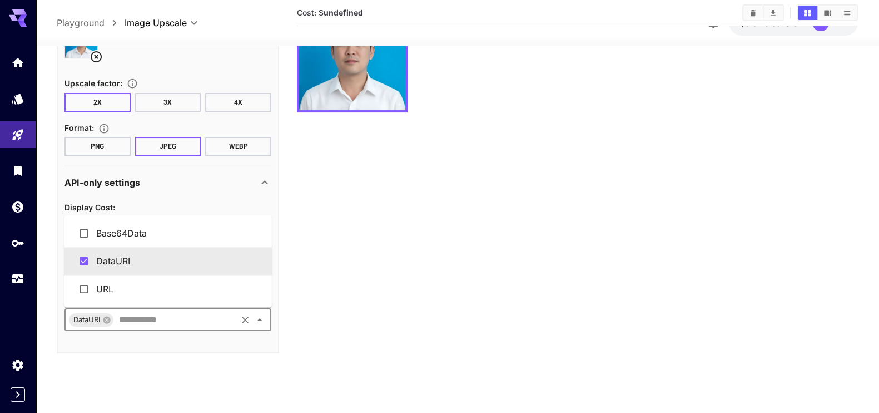
click at [329, 315] on section "Cost: $ undefined" at bounding box center [577, 173] width 561 height 413
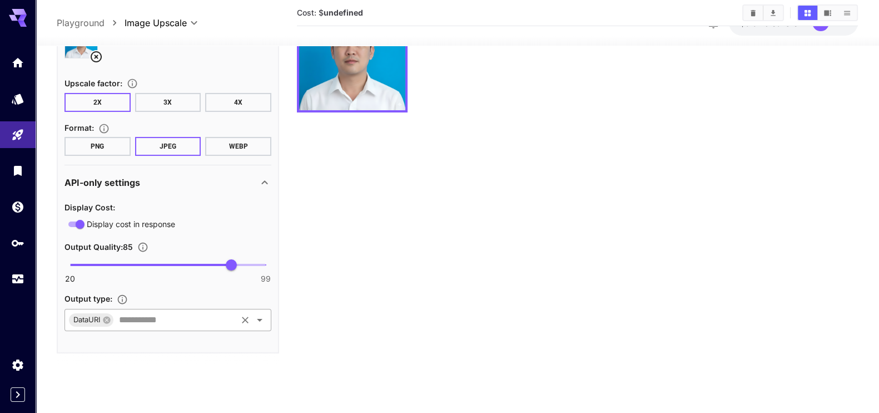
click at [187, 319] on input "text" at bounding box center [175, 320] width 121 height 16
click at [109, 319] on icon at bounding box center [106, 319] width 7 height 7
click at [294, 311] on main "**********" at bounding box center [457, 177] width 801 height 421
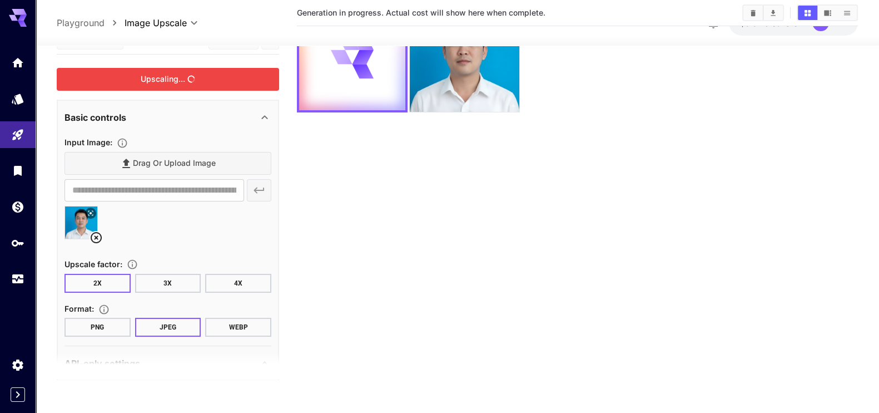
click at [176, 81] on div "Upscaling..." at bounding box center [168, 79] width 222 height 23
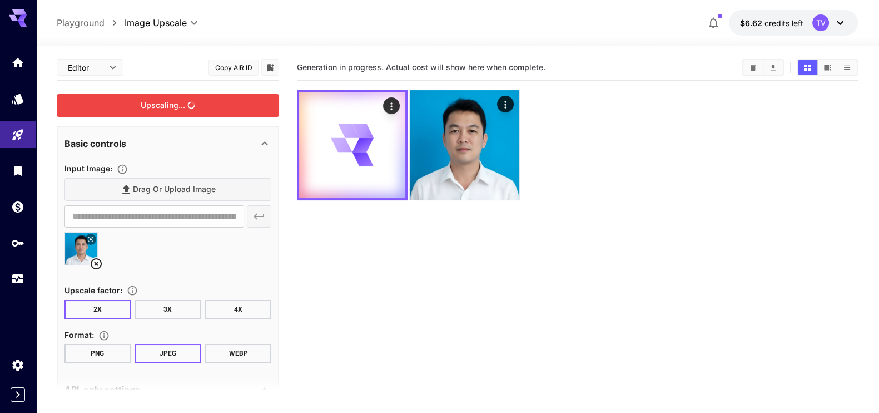
scroll to position [181, 0]
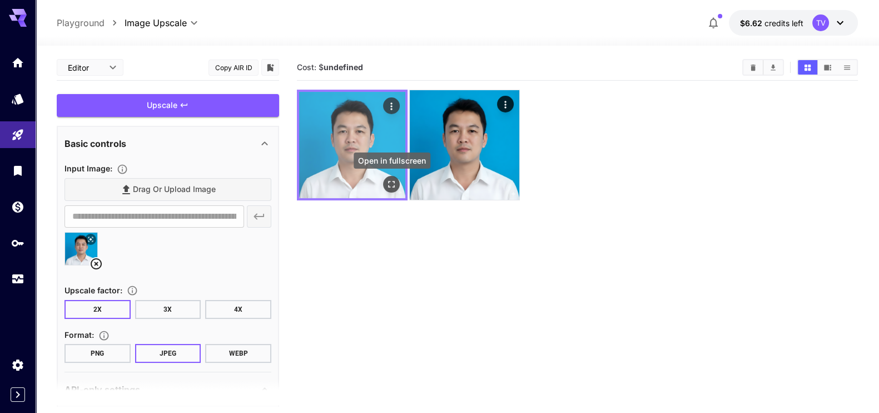
click at [388, 182] on icon "Open in fullscreen" at bounding box center [391, 183] width 11 height 11
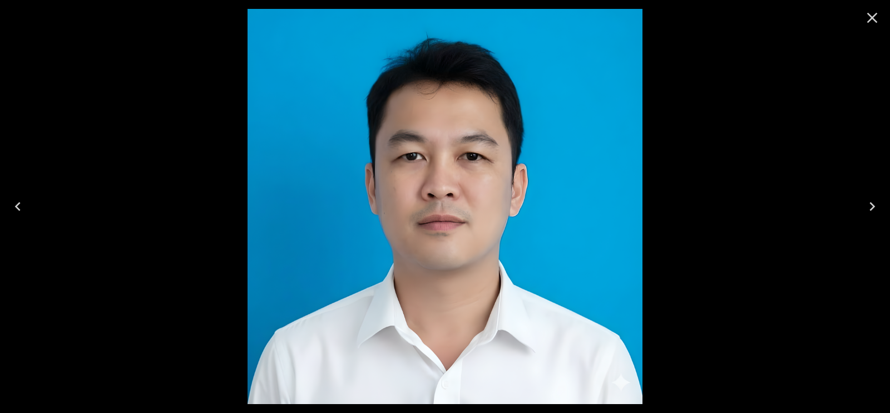
click at [878, 17] on icon "Close" at bounding box center [872, 18] width 18 height 18
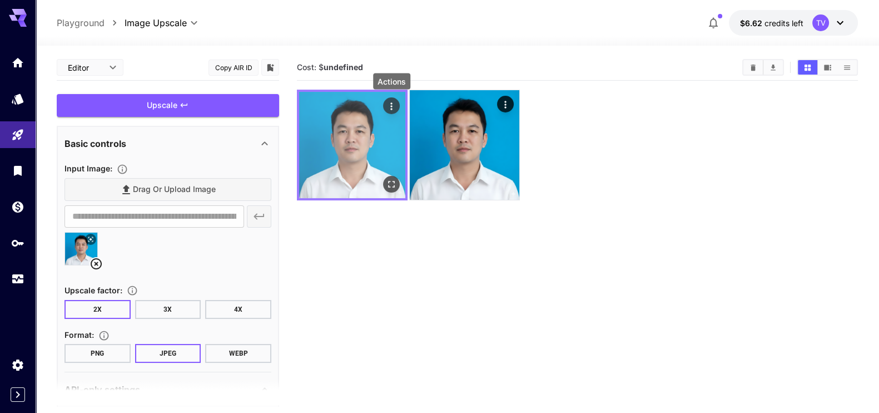
click at [392, 106] on icon "Actions" at bounding box center [392, 105] width 2 height 7
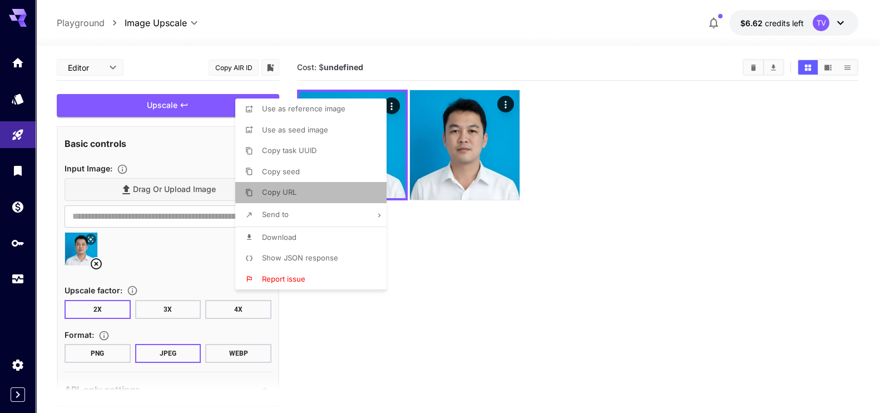
click at [311, 186] on li "Copy URL" at bounding box center [314, 192] width 158 height 21
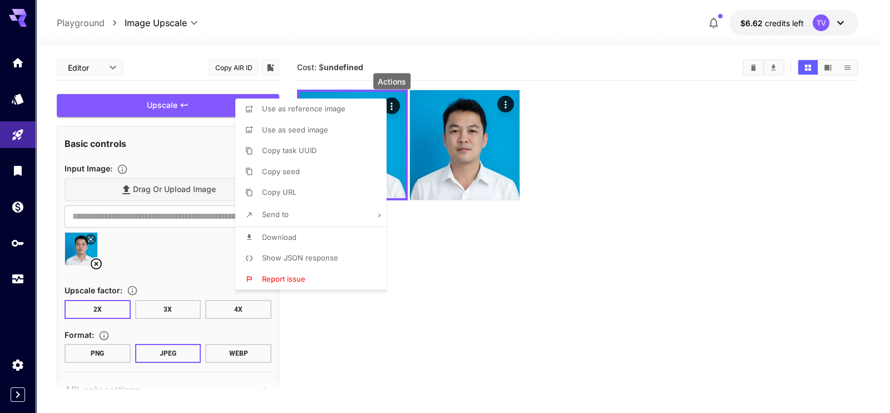
click at [595, 168] on div at bounding box center [445, 206] width 890 height 413
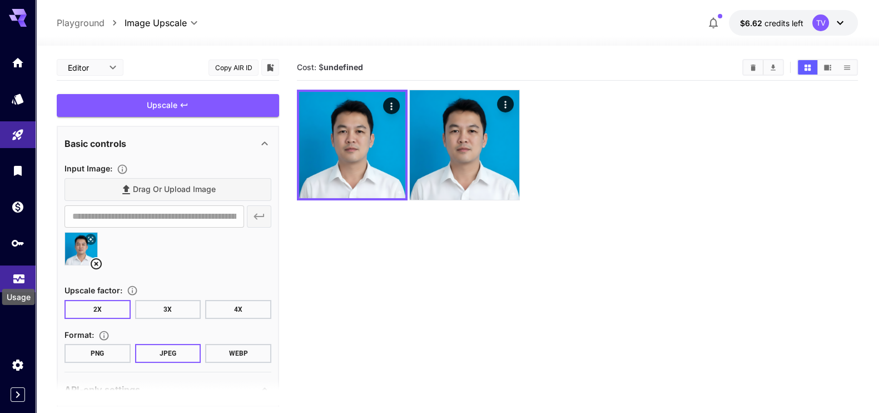
click at [24, 271] on icon "Usage" at bounding box center [18, 275] width 13 height 13
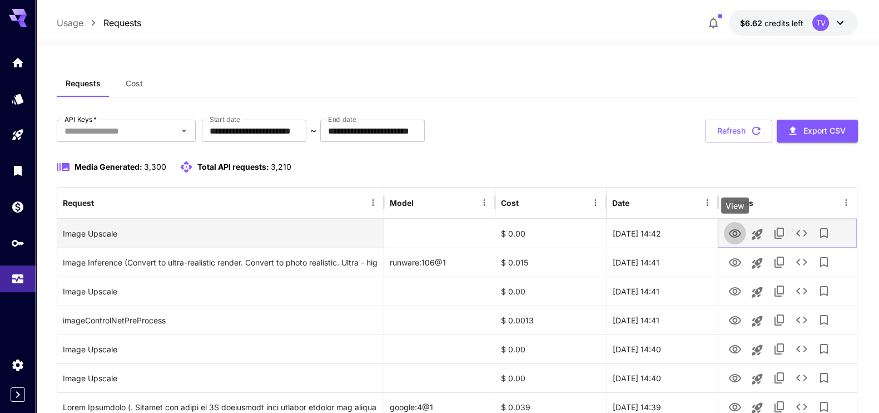
click at [733, 230] on icon "View" at bounding box center [734, 233] width 13 height 13
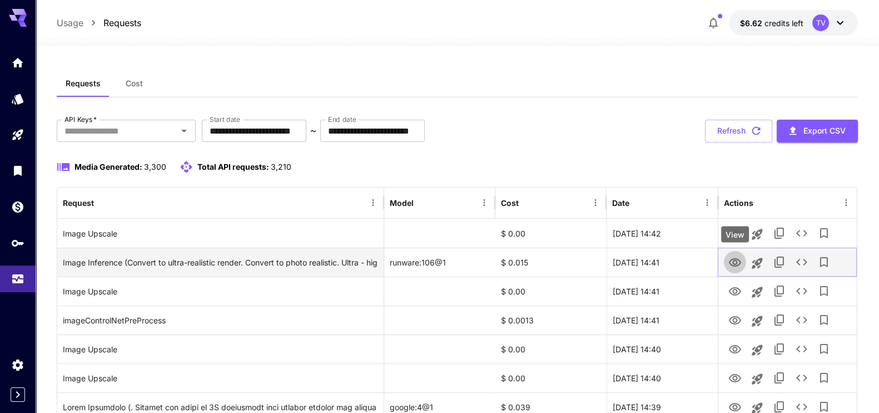
click at [737, 262] on icon "View" at bounding box center [735, 262] width 12 height 8
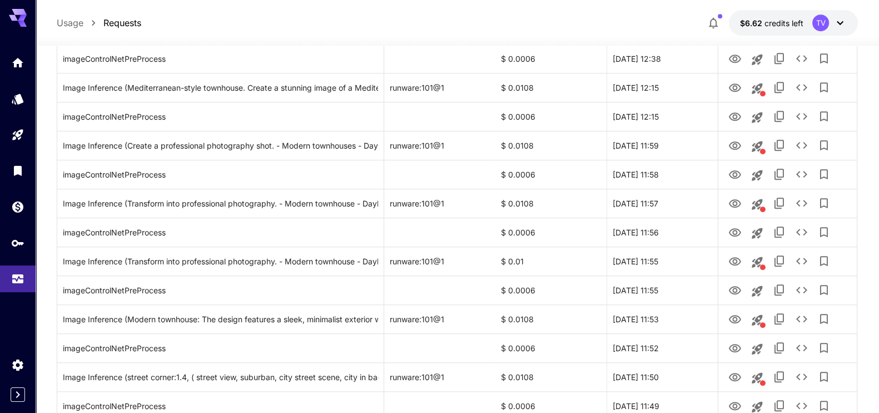
scroll to position [1314, 0]
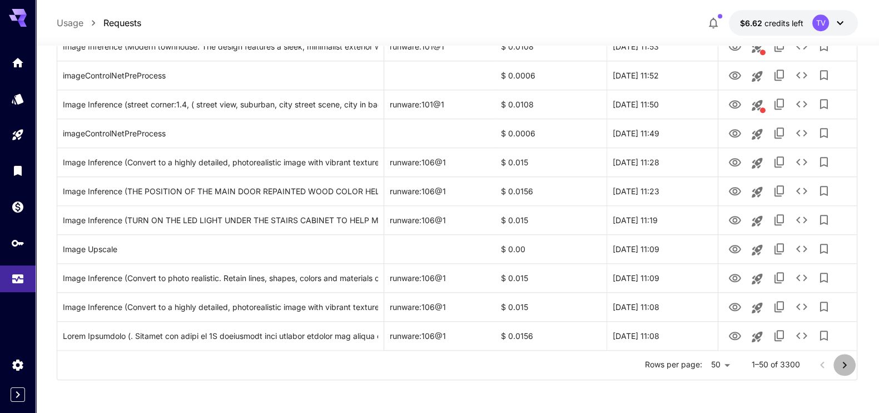
click at [844, 365] on icon "Go to next page" at bounding box center [844, 364] width 4 height 7
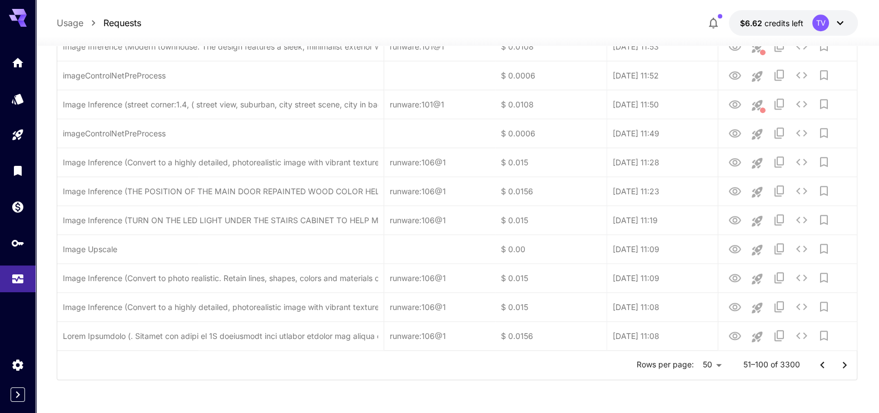
scroll to position [1245, 0]
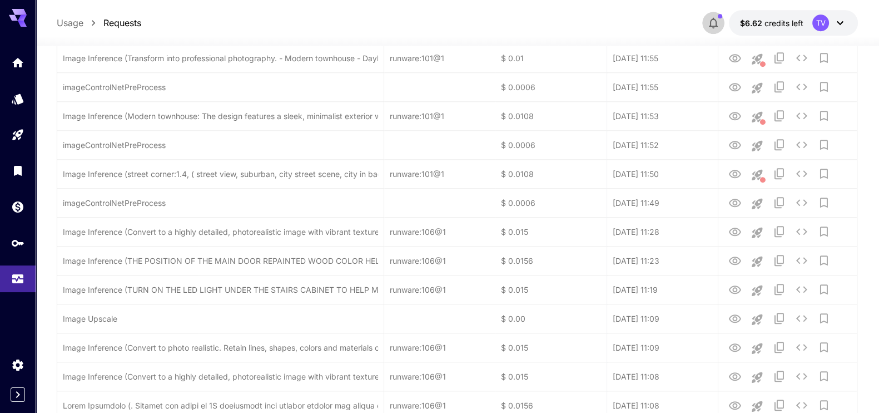
click at [714, 20] on icon "button" at bounding box center [713, 22] width 13 height 13
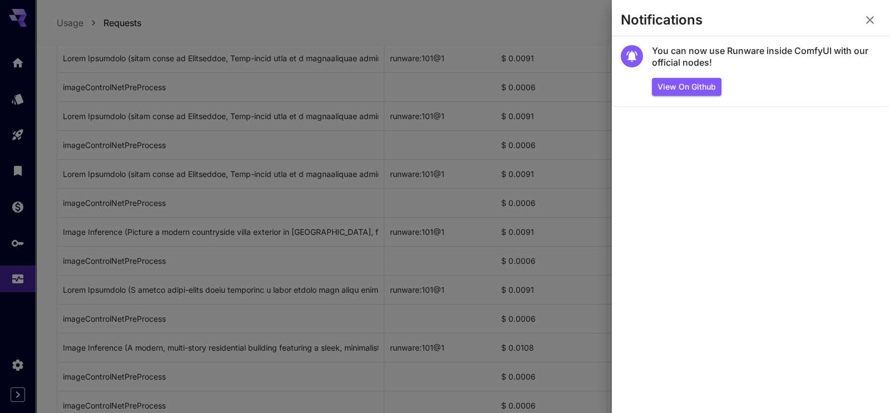
click at [868, 22] on icon "button" at bounding box center [869, 19] width 13 height 13
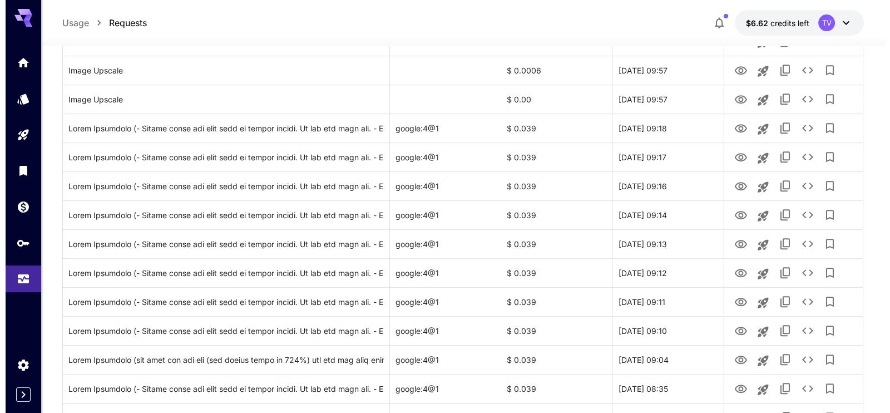
scroll to position [1182, 0]
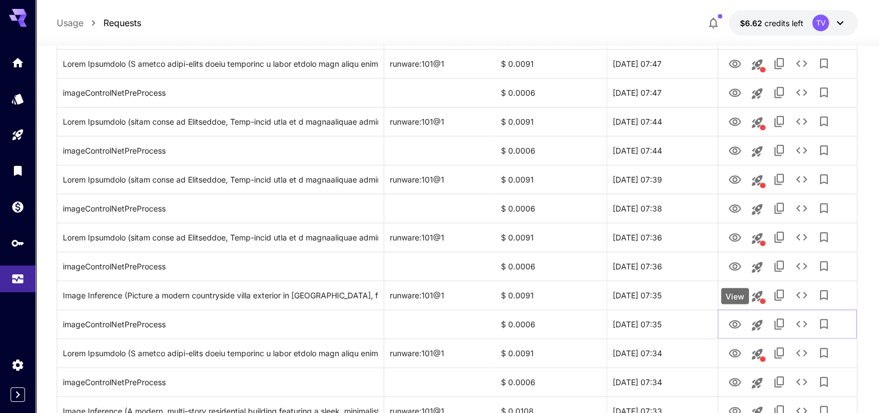
click at [734, 292] on div "View" at bounding box center [735, 295] width 28 height 16
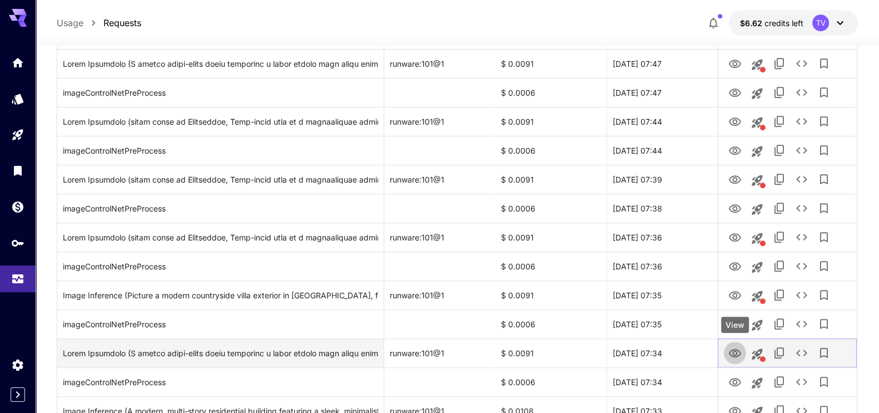
click at [735, 349] on icon "View" at bounding box center [735, 353] width 12 height 8
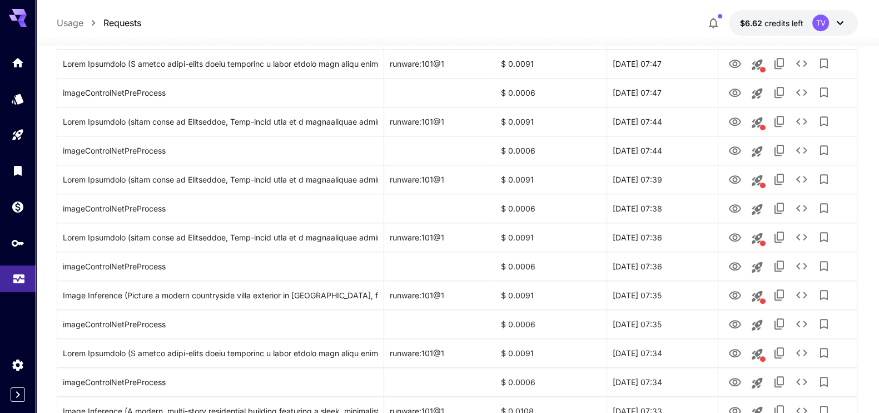
click at [8, 271] on link at bounding box center [18, 278] width 36 height 27
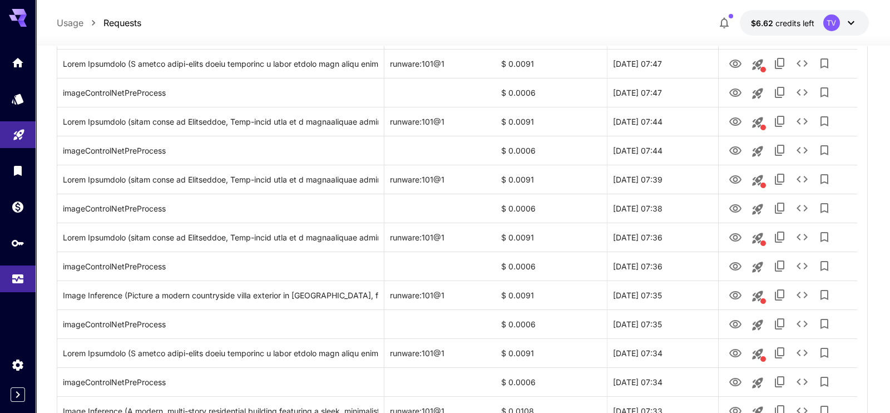
click at [18, 135] on icon "Playground" at bounding box center [18, 131] width 11 height 11
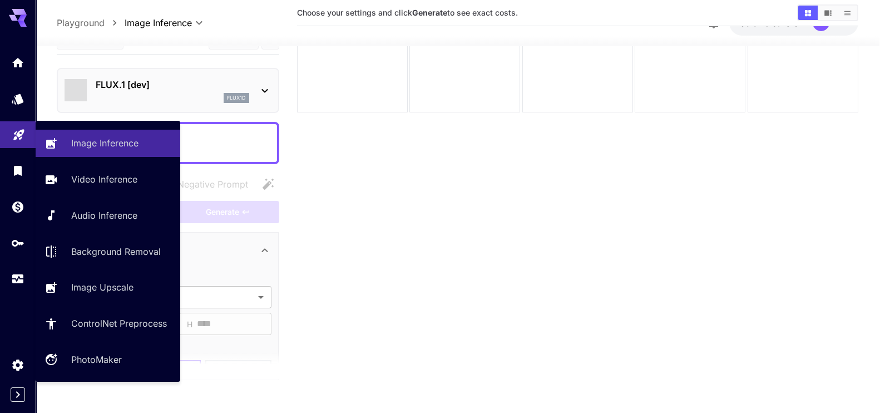
type input "**********"
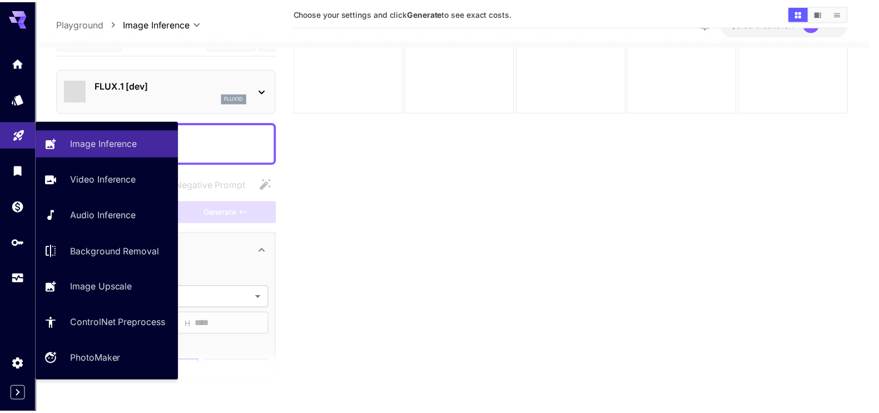
scroll to position [88, 0]
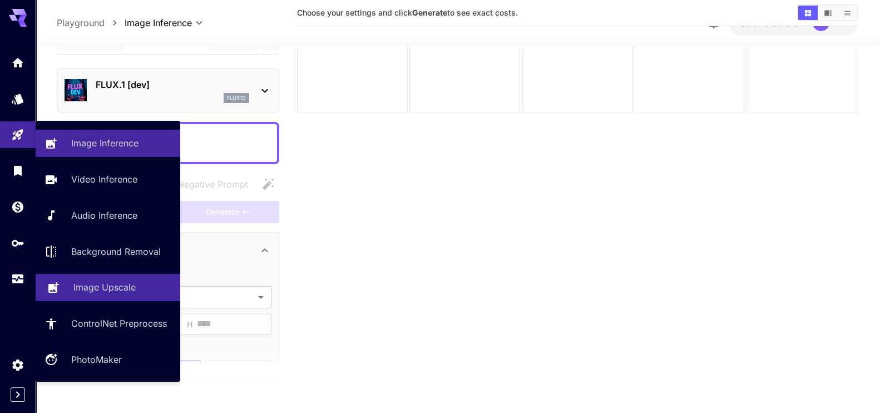
click at [106, 285] on p "Image Upscale" at bounding box center [104, 286] width 62 height 13
type input "**********"
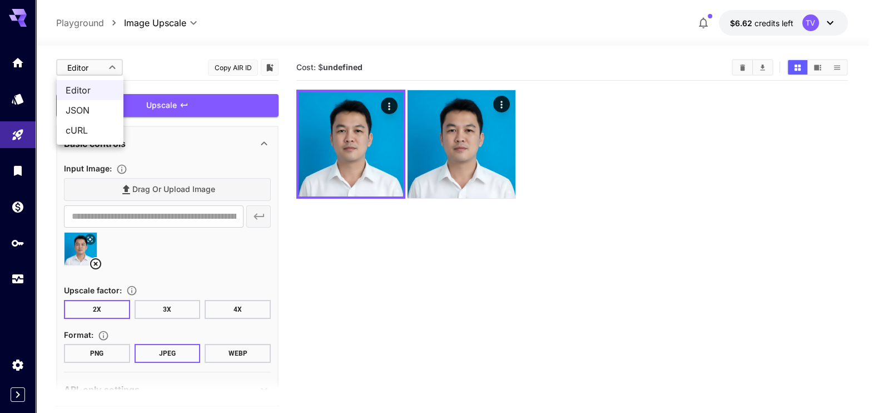
click at [108, 72] on body "**********" at bounding box center [439, 250] width 879 height 500
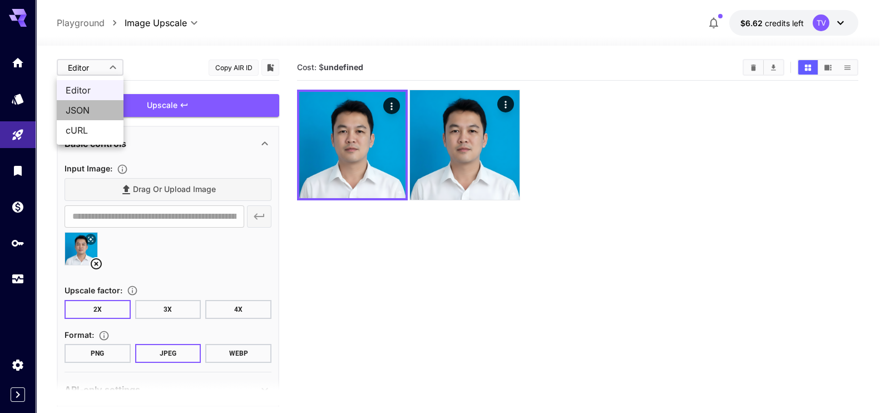
click at [96, 110] on span "JSON" at bounding box center [90, 109] width 49 height 13
type input "****"
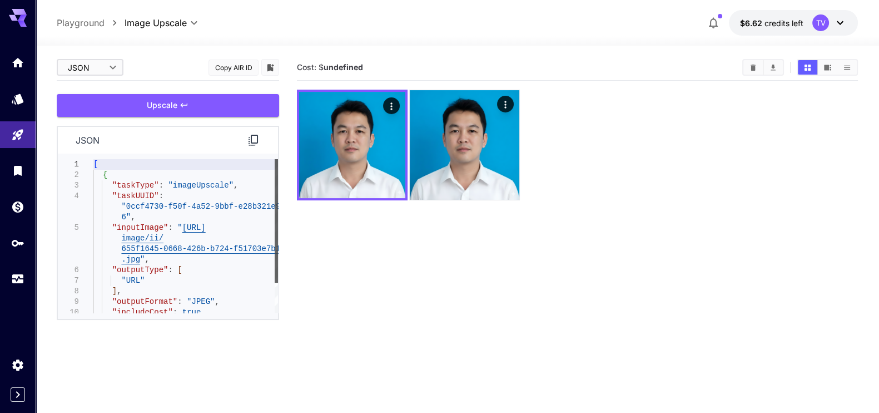
click at [276, 240] on div at bounding box center [276, 220] width 3 height 123
type textarea "**********"
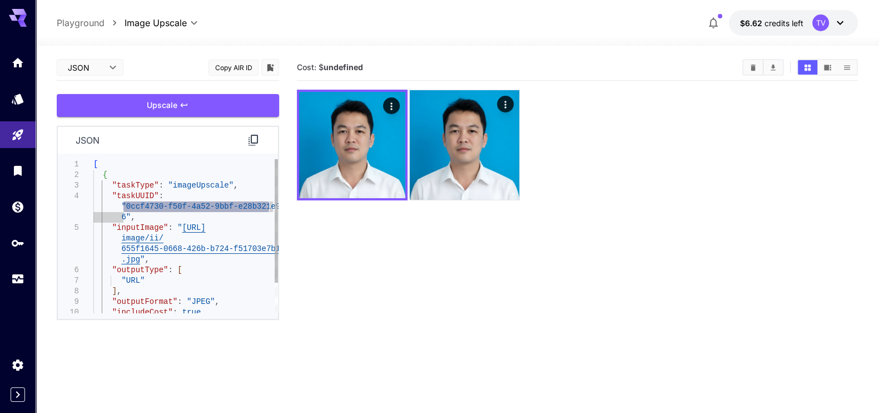
drag, startPoint x: 122, startPoint y: 204, endPoint x: 269, endPoint y: 207, distance: 146.3
click at [269, 207] on div "[ { "taskType" : "imageUpscale" , "taskUUID" : "0ccf4730-f50f-4a52-9bbf-e28b321…" at bounding box center [185, 254] width 185 height 190
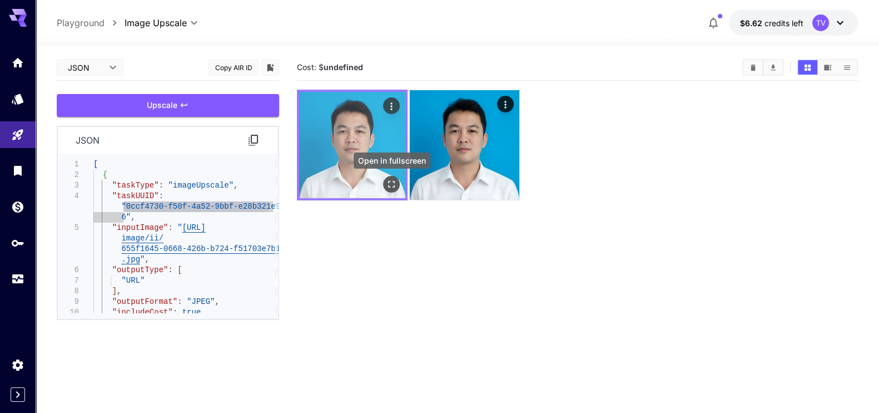
click at [388, 184] on icon "Open in fullscreen" at bounding box center [391, 183] width 11 height 11
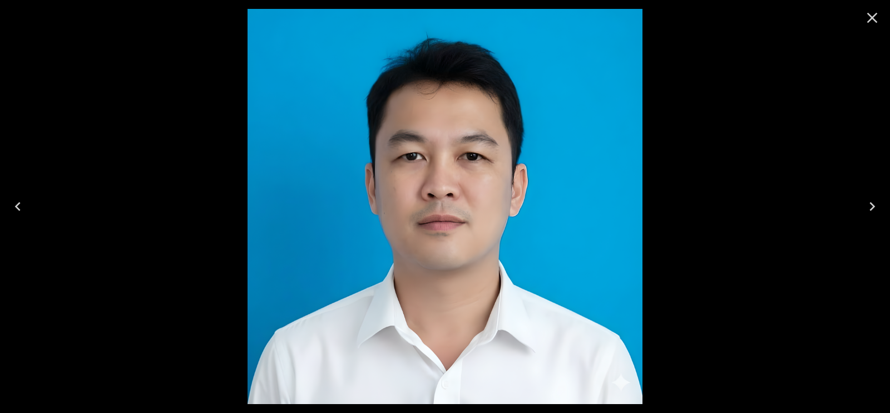
click at [703, 123] on div at bounding box center [445, 206] width 890 height 413
click at [878, 18] on icon "Close" at bounding box center [872, 18] width 18 height 18
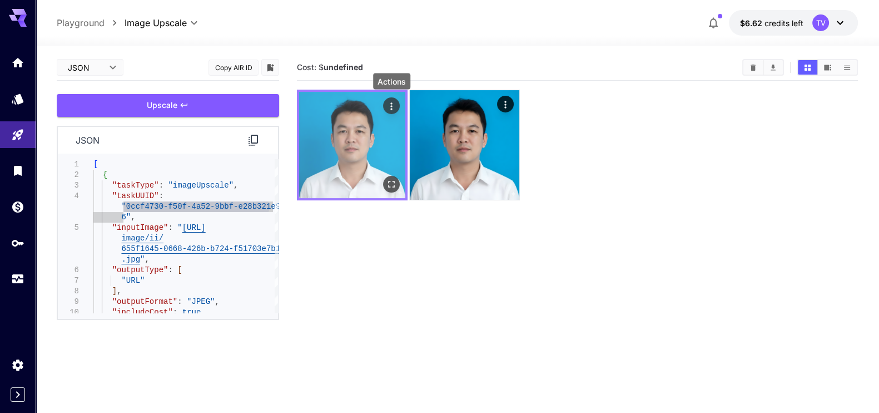
click at [388, 110] on icon "Actions" at bounding box center [391, 106] width 11 height 11
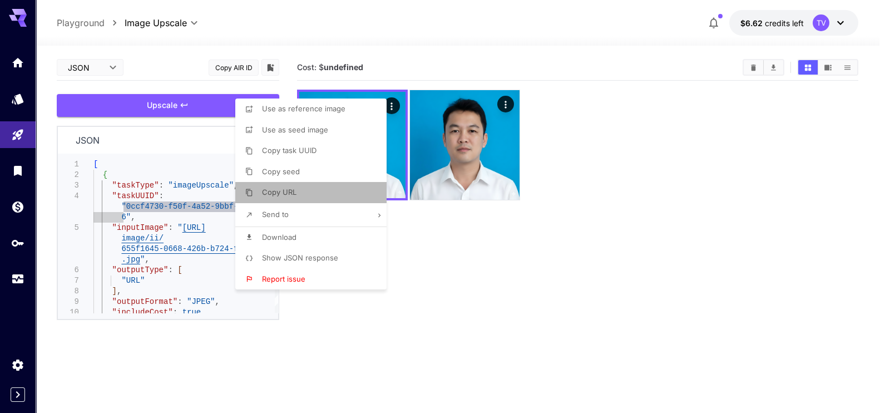
click at [287, 189] on span "Copy URL" at bounding box center [279, 191] width 34 height 9
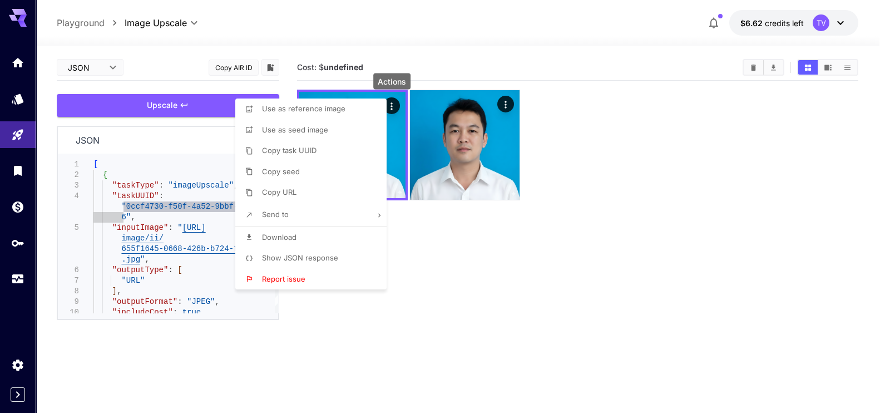
click at [12, 277] on div at bounding box center [445, 206] width 890 height 413
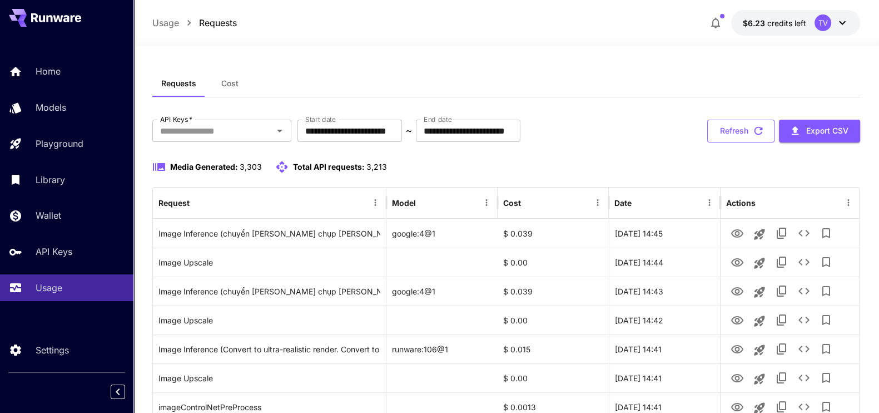
click at [723, 120] on button "Refresh" at bounding box center [740, 131] width 67 height 23
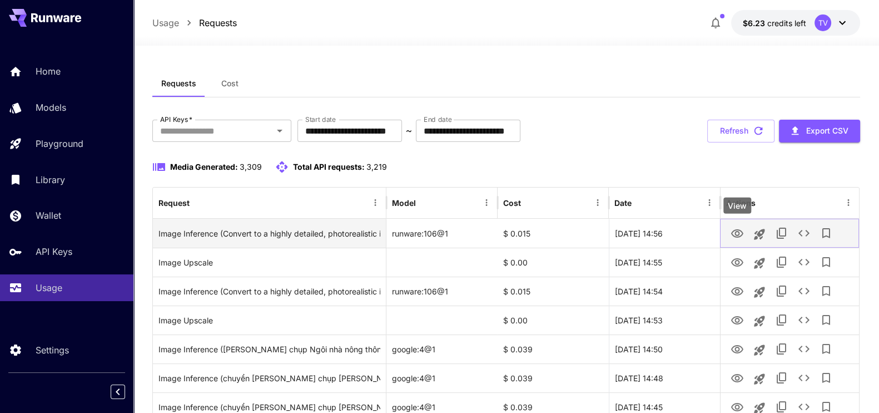
click at [737, 236] on icon "View" at bounding box center [737, 233] width 12 height 8
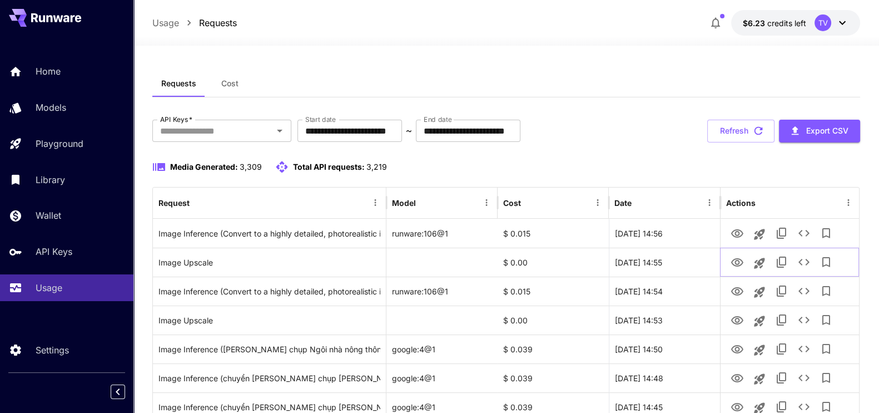
scroll to position [209, 0]
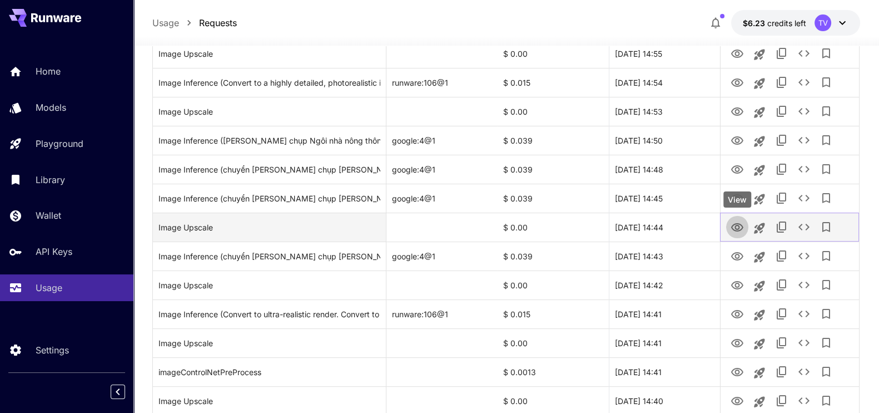
click at [734, 224] on icon "View" at bounding box center [737, 227] width 12 height 8
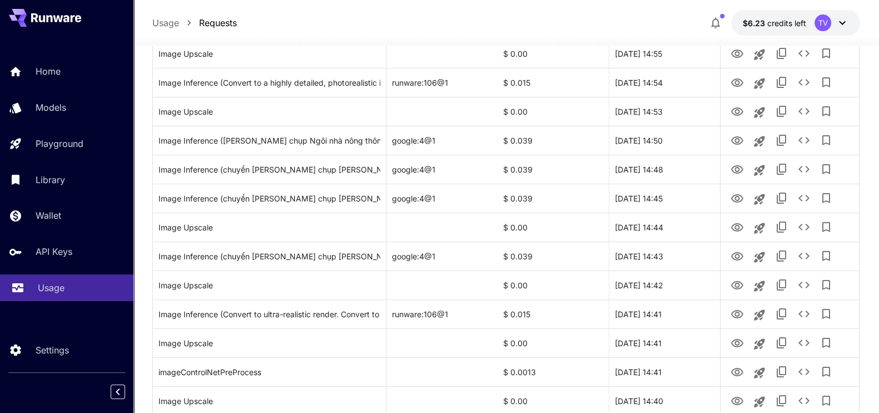
click at [49, 281] on p "Usage" at bounding box center [51, 287] width 27 height 13
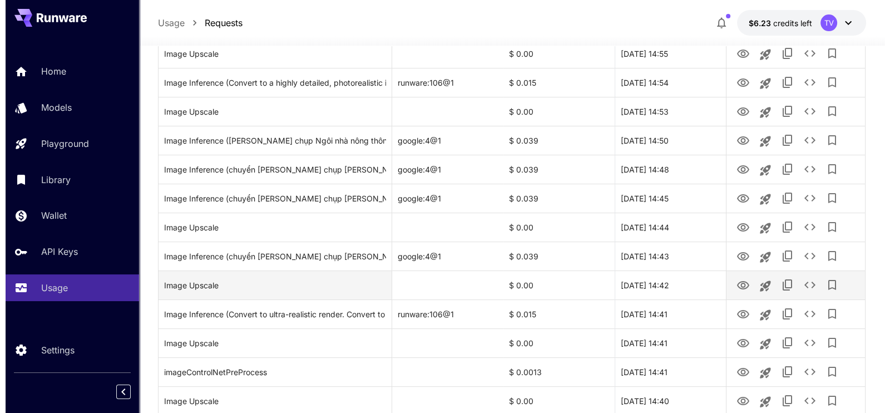
scroll to position [0, 0]
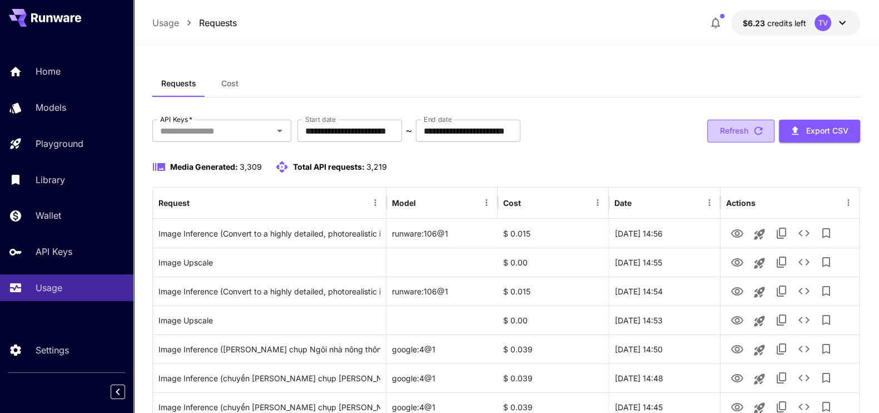
click at [749, 135] on button "Refresh" at bounding box center [740, 131] width 67 height 23
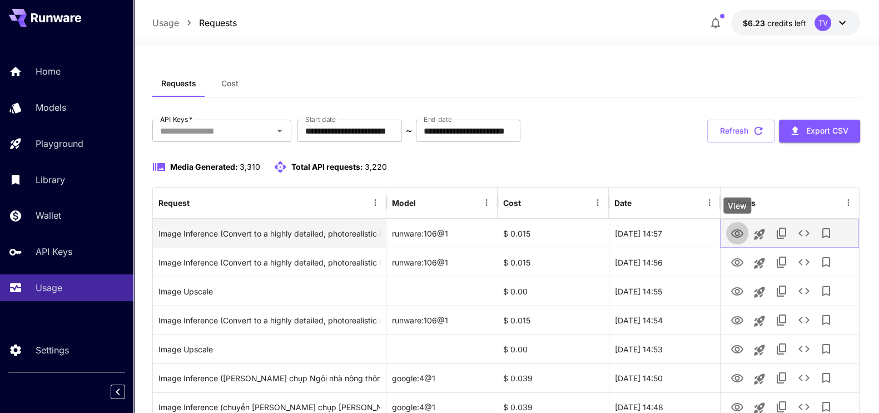
click at [739, 231] on icon "View" at bounding box center [737, 233] width 13 height 13
click at [807, 235] on icon "See details" at bounding box center [803, 233] width 11 height 7
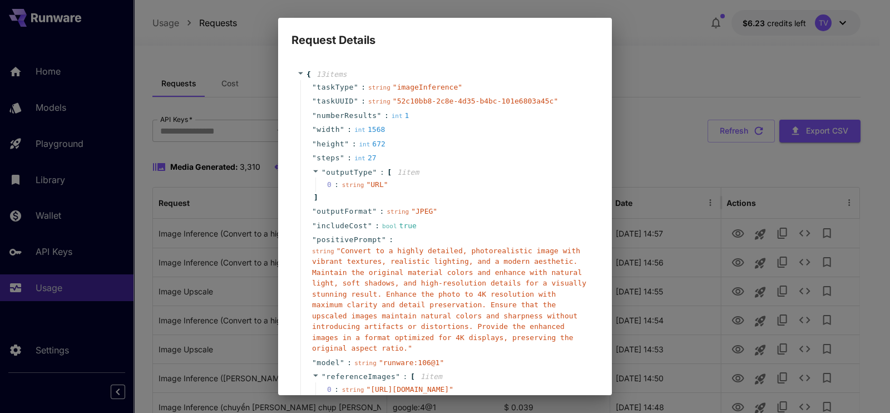
click at [645, 71] on div "Request Details { 13 item s " taskType " : string " imageInference " " taskUUID…" at bounding box center [445, 206] width 890 height 413
click at [557, 246] on div "string " Convert to a highly detailed, photorealistic image with vibrant textur…" at bounding box center [449, 299] width 275 height 108
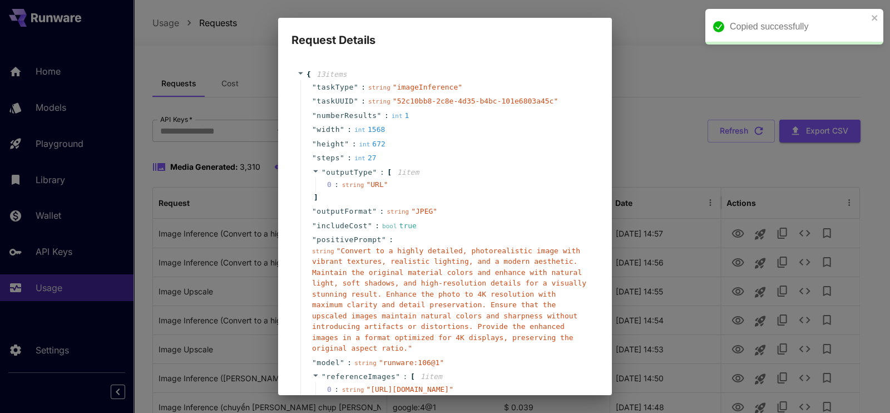
click at [645, 87] on div "Request Details { 13 item s " taskType " : string " imageInference " " taskUUID…" at bounding box center [445, 206] width 890 height 413
click at [592, 36] on h2 "Request Details" at bounding box center [445, 33] width 334 height 31
click at [691, 183] on div "Request Details { 13 item s " taskType " : string " imageInference " " taskUUID…" at bounding box center [445, 206] width 890 height 413
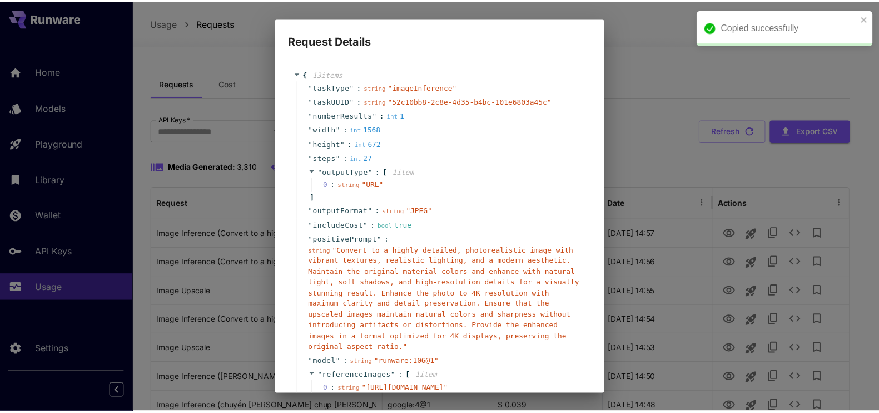
scroll to position [105, 0]
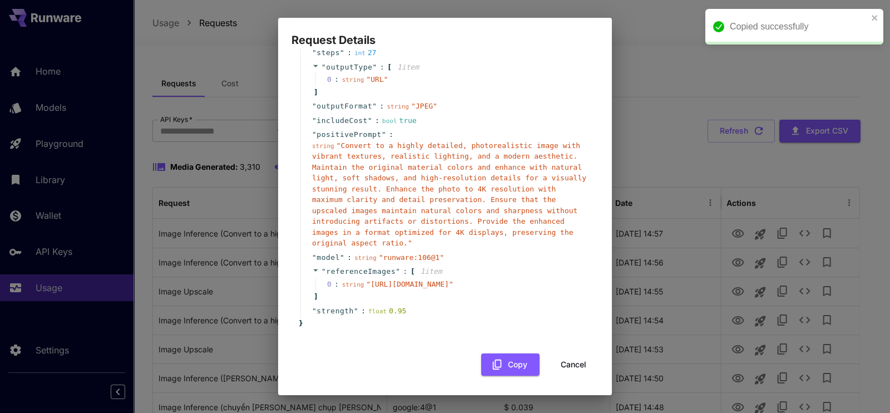
click at [561, 367] on button "Cancel" at bounding box center [573, 364] width 50 height 23
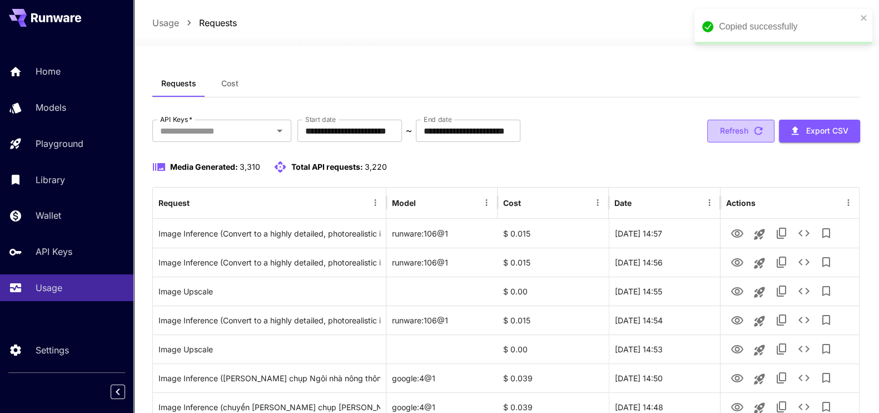
click at [742, 130] on button "Refresh" at bounding box center [740, 131] width 67 height 23
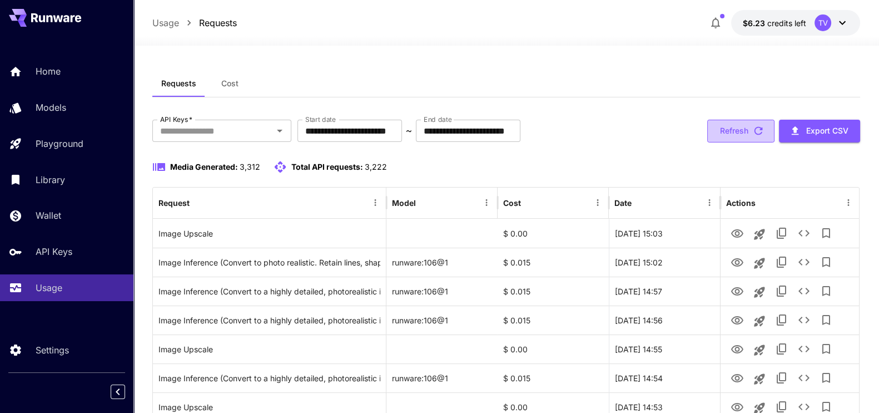
click at [731, 129] on button "Refresh" at bounding box center [740, 131] width 67 height 23
click at [384, 130] on input "**********" at bounding box center [349, 131] width 105 height 22
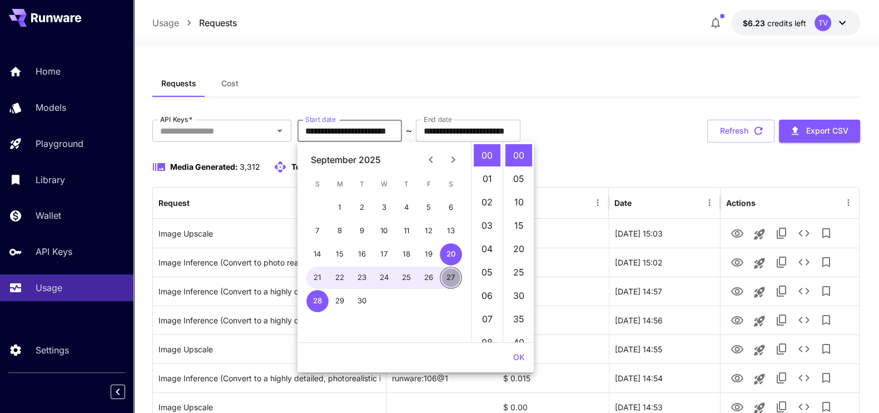
click at [450, 276] on button "27" at bounding box center [451, 277] width 22 height 22
type input "**********"
click at [518, 359] on button "OK" at bounding box center [519, 357] width 21 height 21
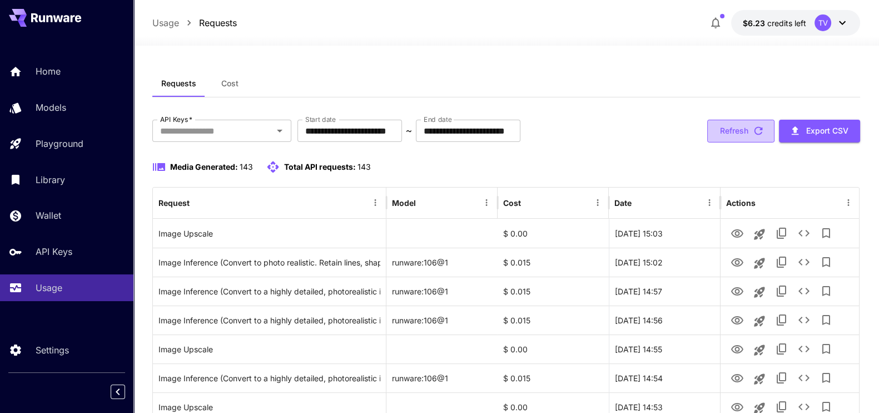
click at [738, 125] on button "Refresh" at bounding box center [740, 131] width 67 height 23
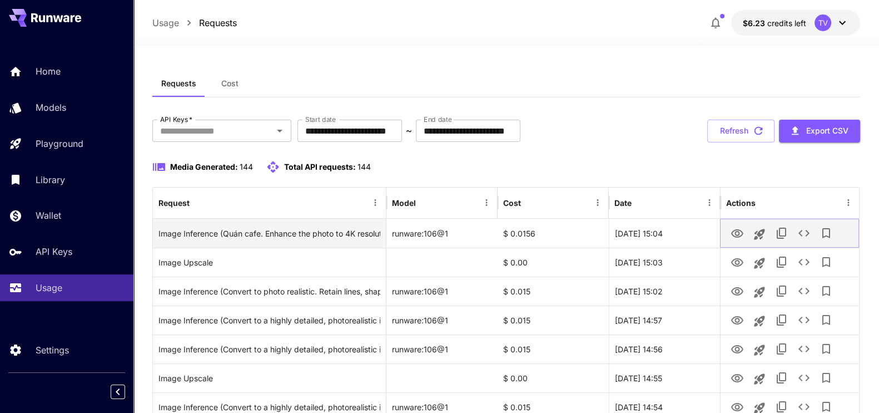
drag, startPoint x: 738, startPoint y: 231, endPoint x: 771, endPoint y: 240, distance: 34.1
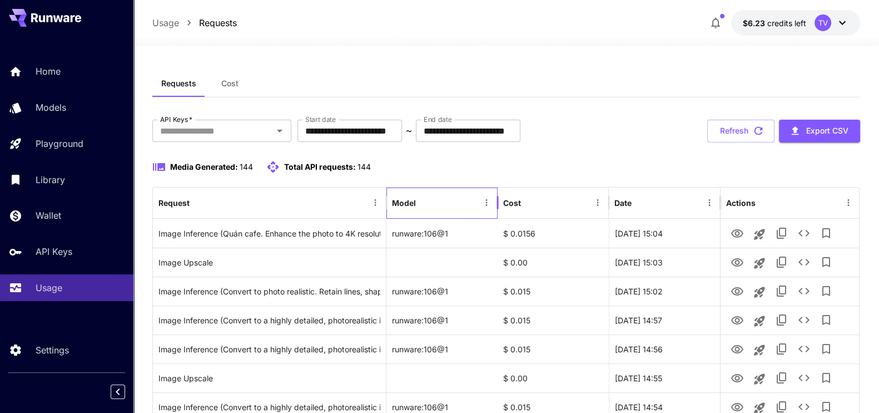
drag, startPoint x: 771, startPoint y: 240, endPoint x: 475, endPoint y: 207, distance: 297.1
click at [475, 207] on div "Model" at bounding box center [435, 202] width 87 height 31
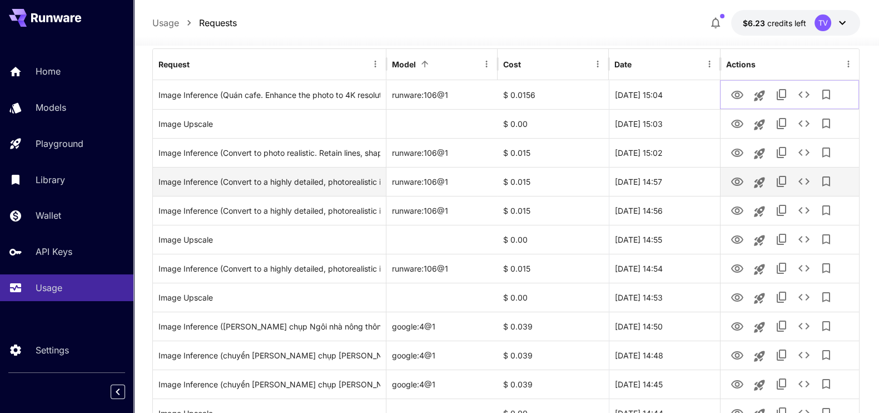
scroll to position [69, 0]
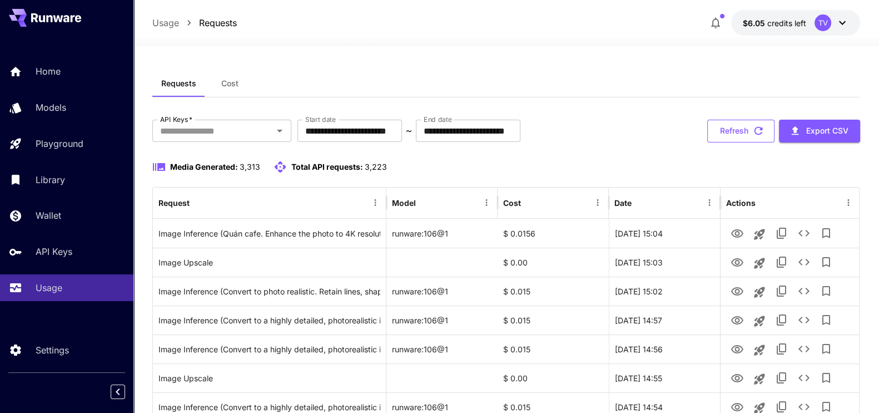
click at [730, 130] on button "Refresh" at bounding box center [740, 131] width 67 height 23
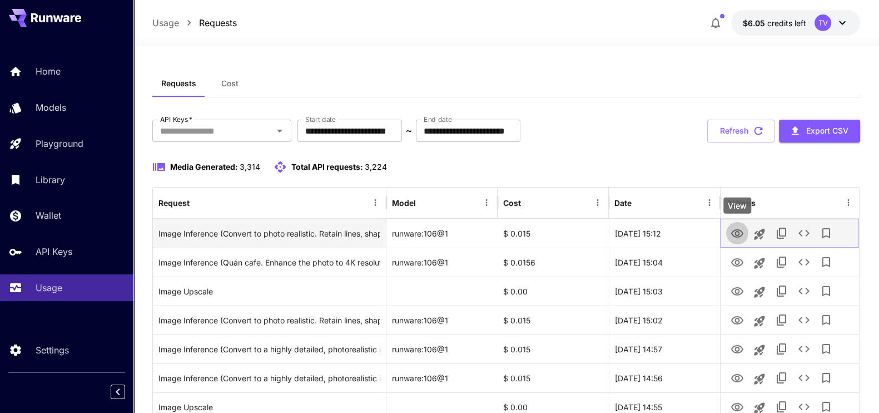
click at [739, 230] on icon "View" at bounding box center [737, 233] width 13 height 13
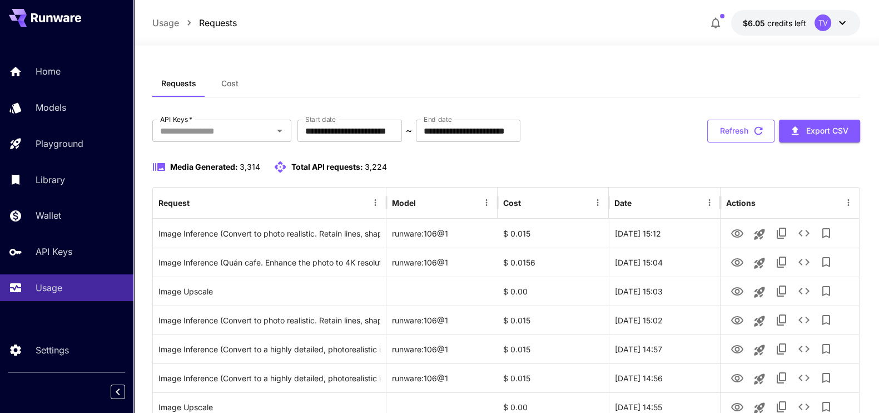
click at [733, 132] on button "Refresh" at bounding box center [740, 131] width 67 height 23
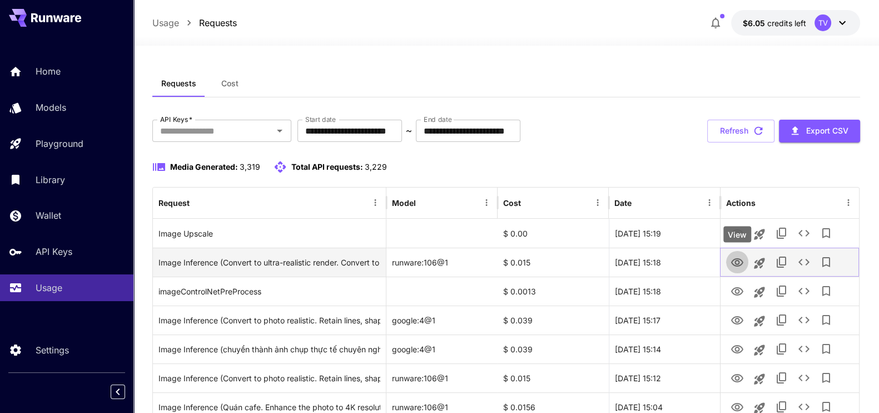
click at [734, 260] on icon "View" at bounding box center [737, 262] width 13 height 13
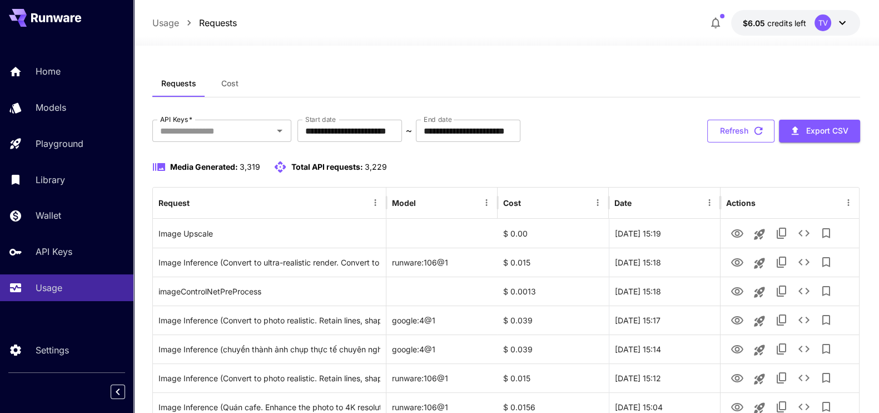
click at [737, 132] on button "Refresh" at bounding box center [740, 131] width 67 height 23
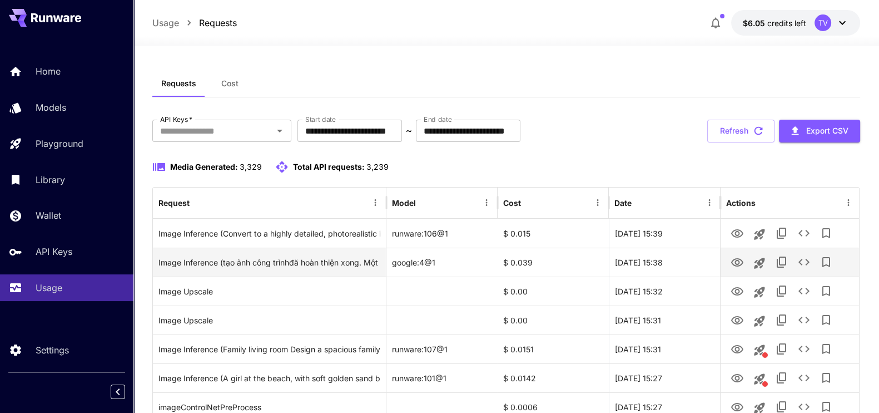
scroll to position [69, 0]
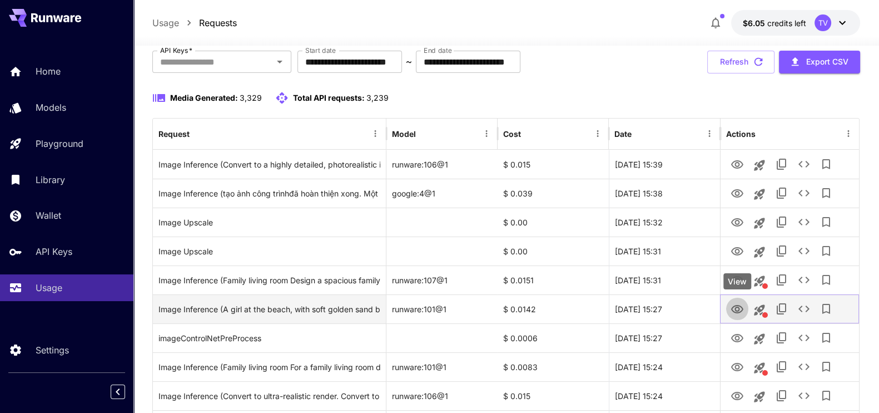
click at [736, 308] on icon "View" at bounding box center [737, 309] width 12 height 8
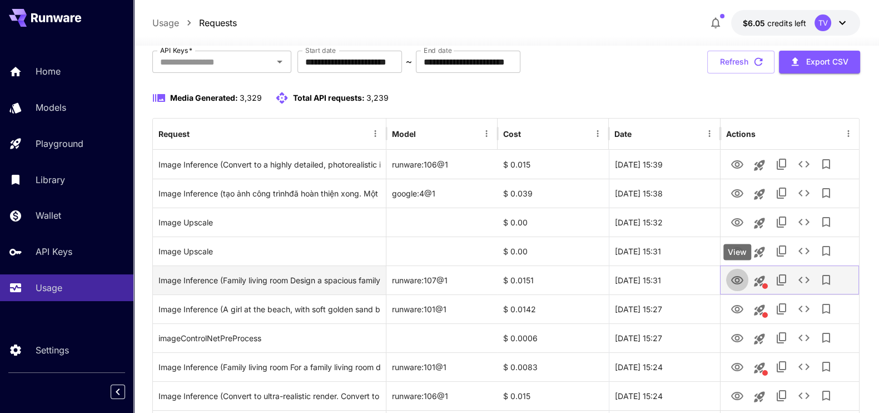
click at [734, 277] on icon "View" at bounding box center [737, 280] width 13 height 13
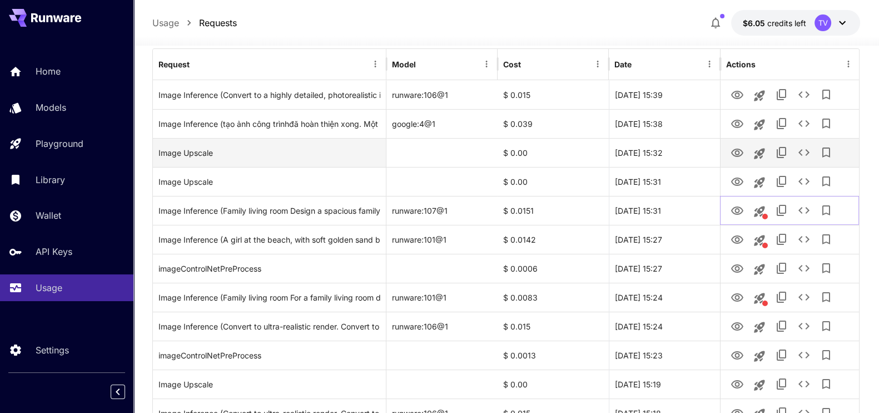
scroll to position [0, 0]
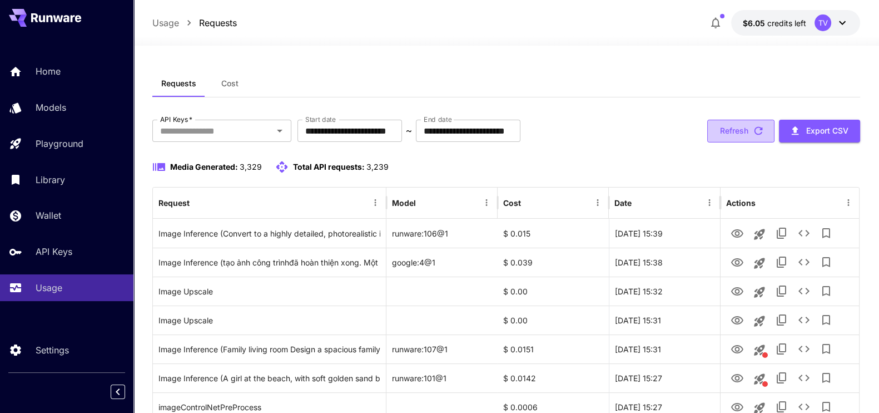
click at [742, 130] on button "Refresh" at bounding box center [740, 131] width 67 height 23
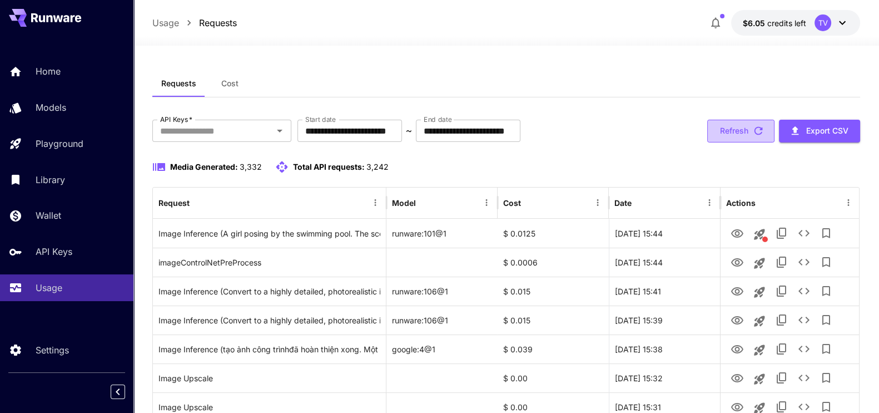
click at [732, 125] on button "Refresh" at bounding box center [740, 131] width 67 height 23
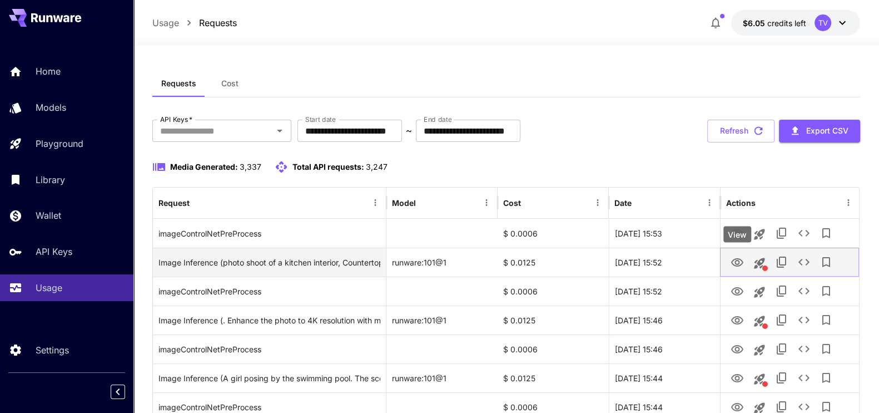
click at [734, 259] on icon "View" at bounding box center [737, 262] width 12 height 8
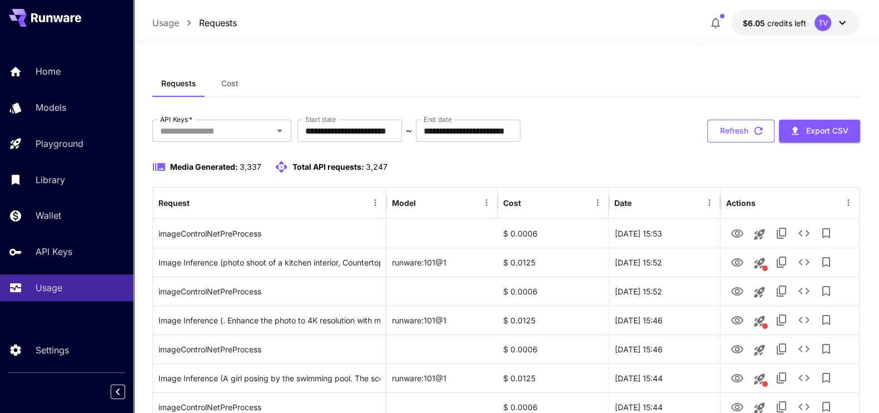
click at [767, 130] on button "Refresh" at bounding box center [740, 131] width 67 height 23
click at [381, 128] on input "**********" at bounding box center [349, 131] width 105 height 22
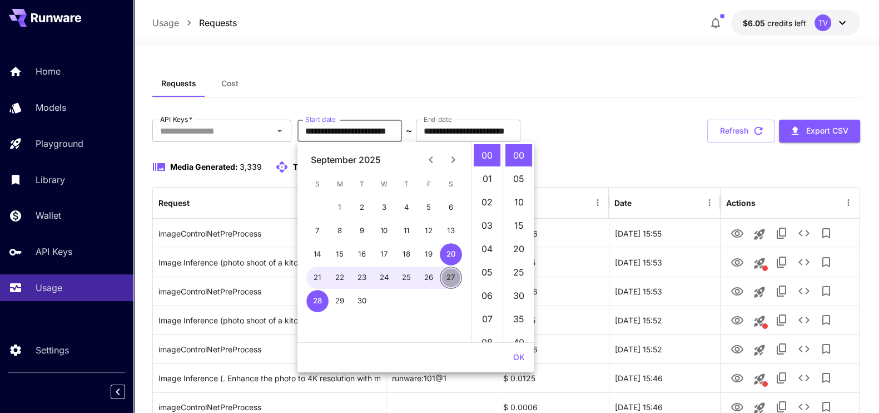
click at [449, 278] on button "27" at bounding box center [451, 277] width 22 height 22
type input "**********"
click at [523, 361] on button "OK" at bounding box center [519, 357] width 21 height 21
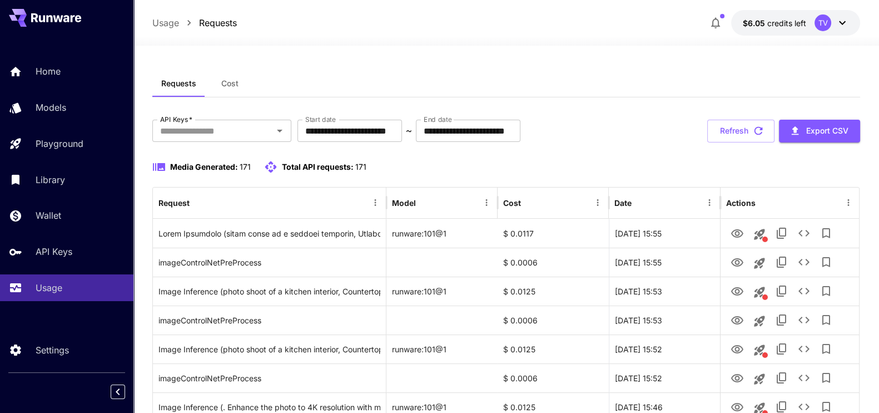
click at [733, 126] on button "Refresh" at bounding box center [740, 131] width 67 height 23
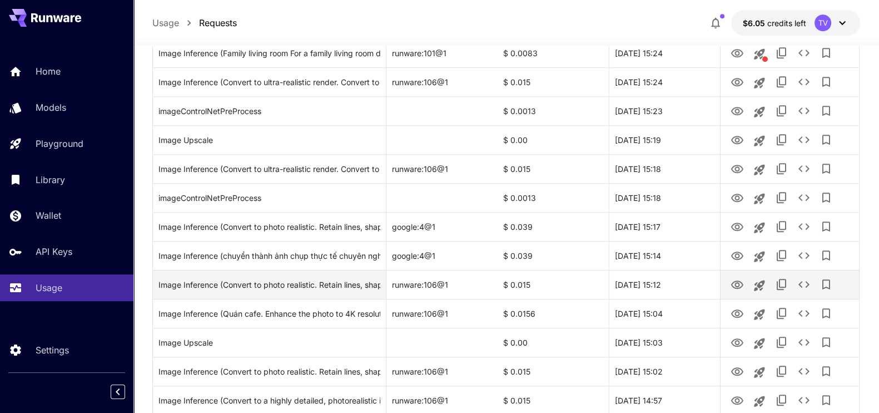
scroll to position [1042, 0]
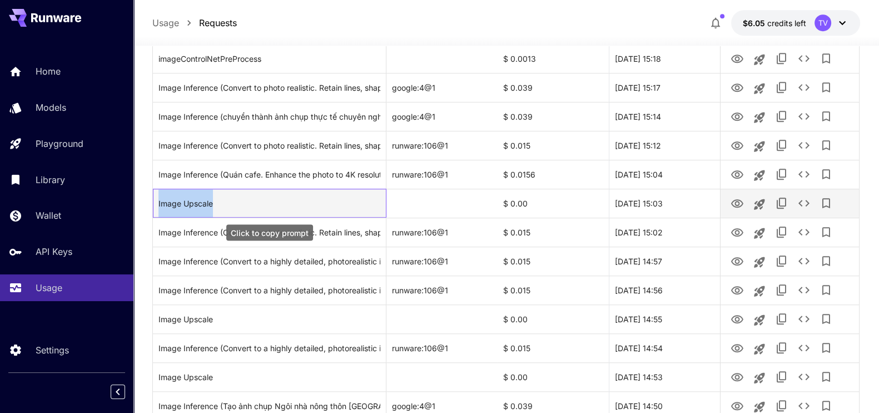
drag, startPoint x: 156, startPoint y: 204, endPoint x: 244, endPoint y: 202, distance: 87.3
click at [244, 202] on div "Image Upscale" at bounding box center [270, 202] width 234 height 29
drag, startPoint x: 202, startPoint y: 212, endPoint x: 191, endPoint y: 205, distance: 13.3
click at [191, 205] on div "Image Upscale" at bounding box center [269, 203] width 222 height 28
click at [293, 197] on div "Image Upscale" at bounding box center [269, 203] width 222 height 28
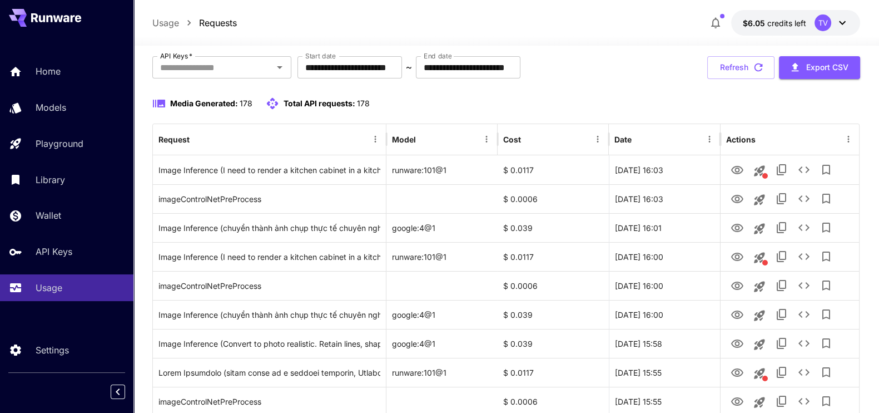
scroll to position [0, 0]
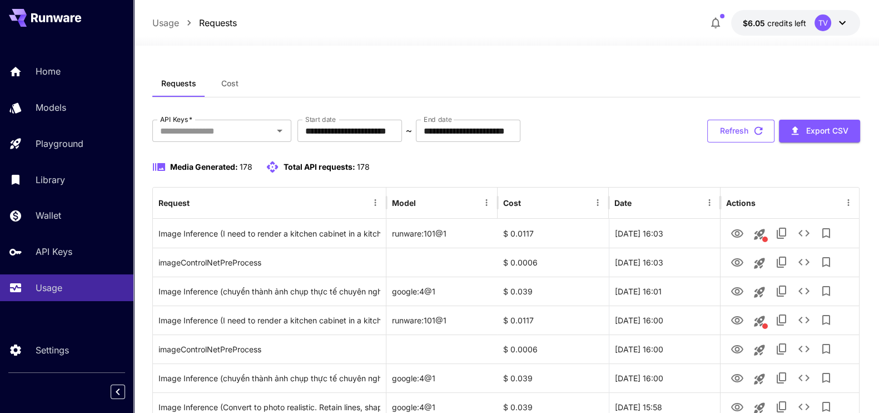
click at [746, 135] on button "Refresh" at bounding box center [740, 131] width 67 height 23
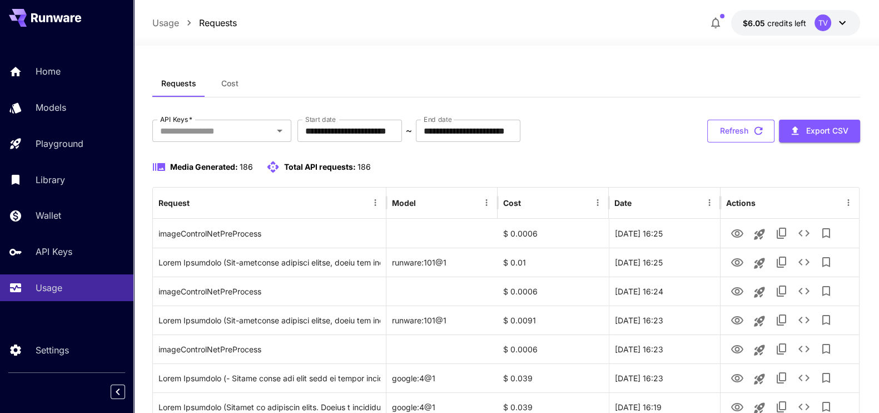
click at [739, 135] on button "Refresh" at bounding box center [740, 131] width 67 height 23
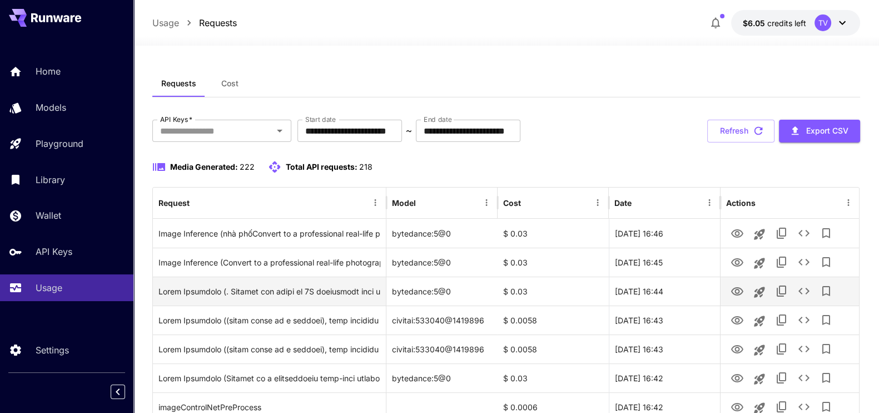
scroll to position [69, 0]
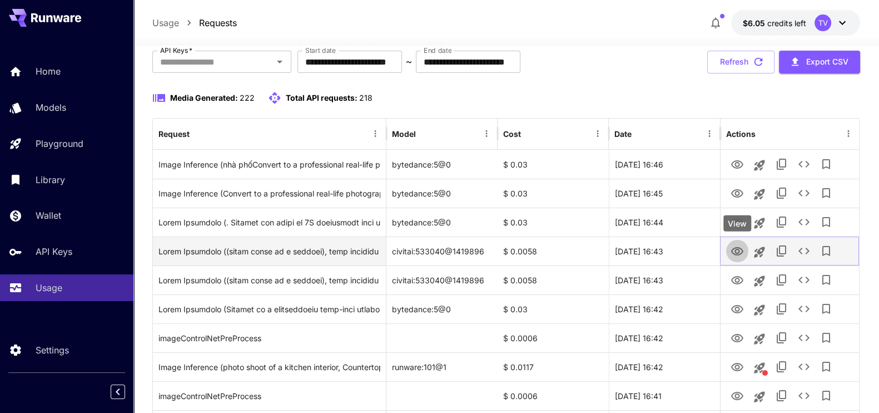
click at [738, 248] on icon "View" at bounding box center [737, 251] width 12 height 8
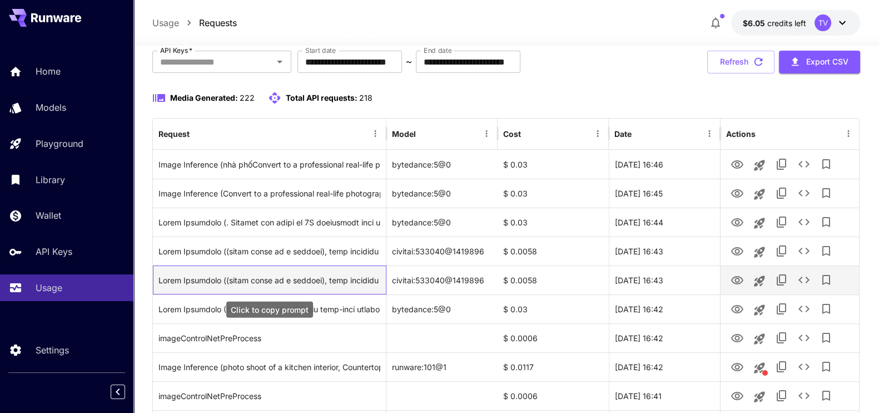
click at [332, 279] on div "Click to copy prompt" at bounding box center [269, 280] width 222 height 28
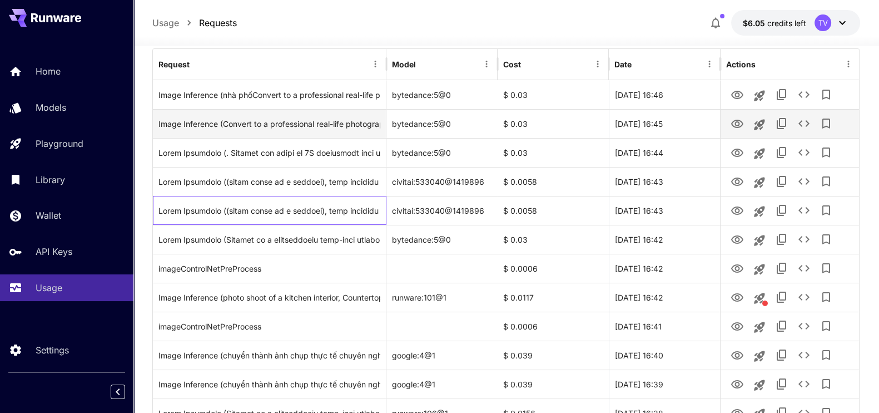
scroll to position [0, 0]
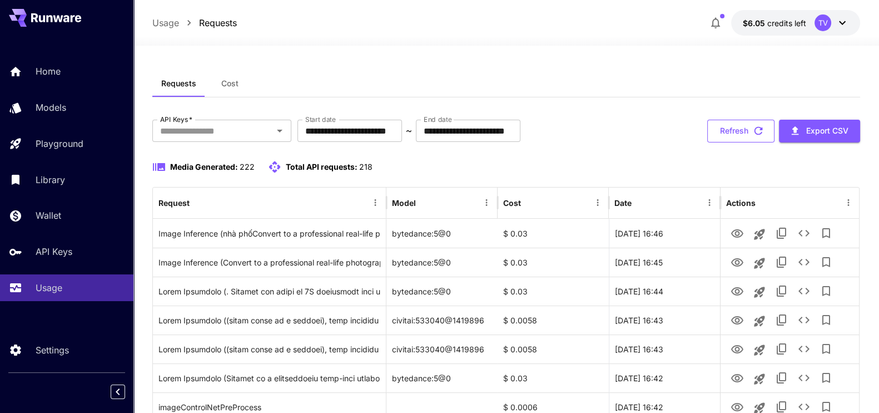
click at [756, 129] on icon "button" at bounding box center [758, 131] width 12 height 12
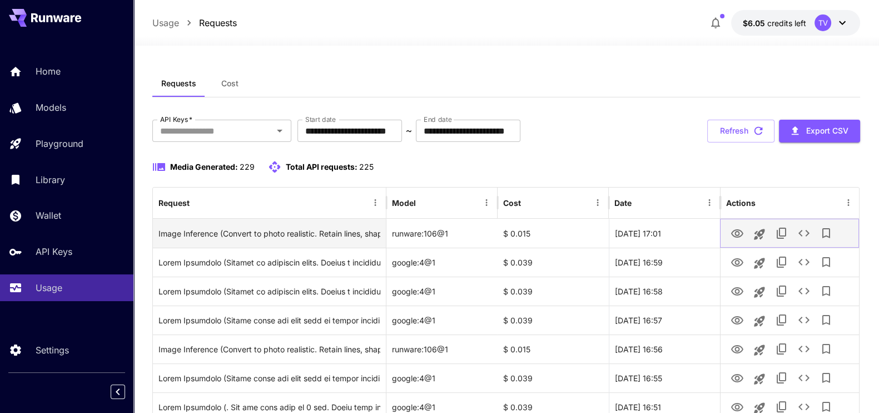
click at [738, 230] on icon "View" at bounding box center [737, 233] width 13 height 13
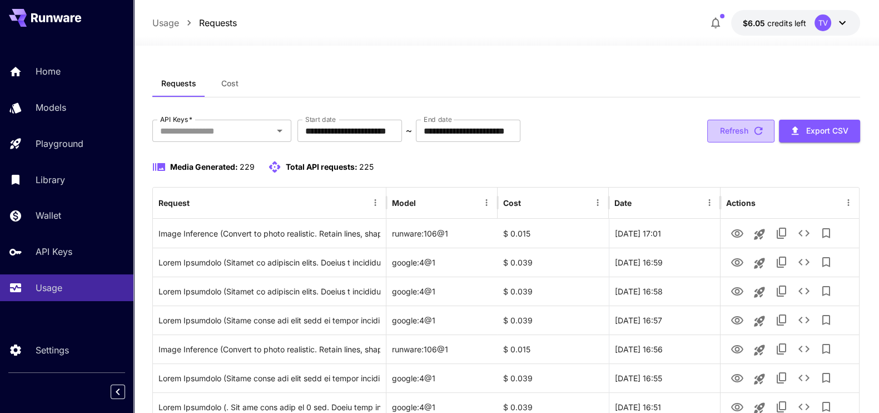
click at [744, 120] on button "Refresh" at bounding box center [740, 131] width 67 height 23
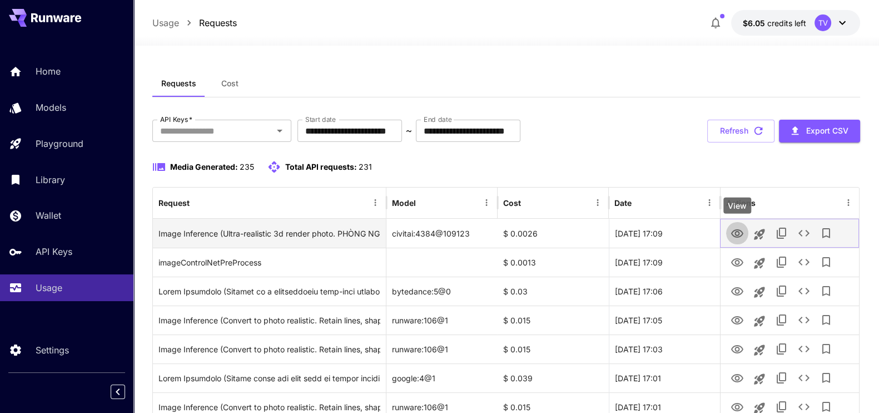
click at [737, 234] on icon "View" at bounding box center [737, 233] width 13 height 13
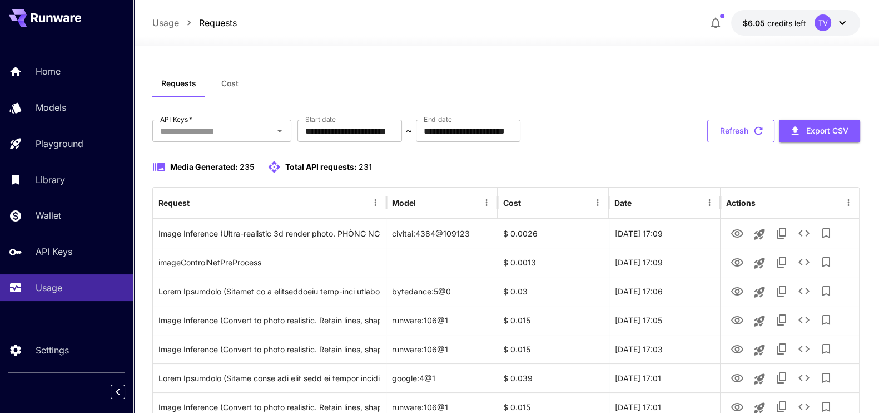
click at [730, 128] on button "Refresh" at bounding box center [740, 131] width 67 height 23
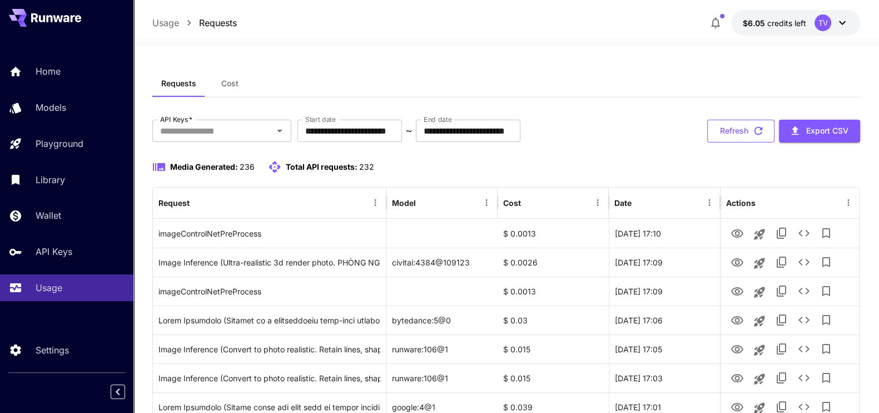
click at [754, 123] on button "Refresh" at bounding box center [740, 131] width 67 height 23
click at [729, 125] on button "Refresh" at bounding box center [740, 131] width 67 height 23
